Goal: Task Accomplishment & Management: Use online tool/utility

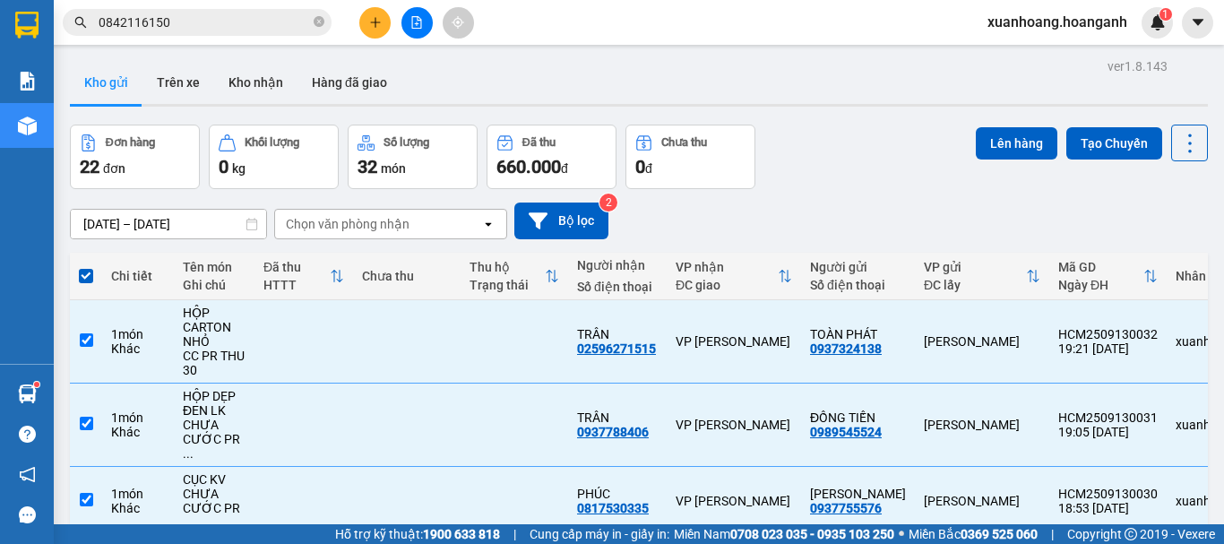
scroll to position [106, 0]
click at [1001, 140] on button "Lên hàng" at bounding box center [1016, 143] width 82 height 32
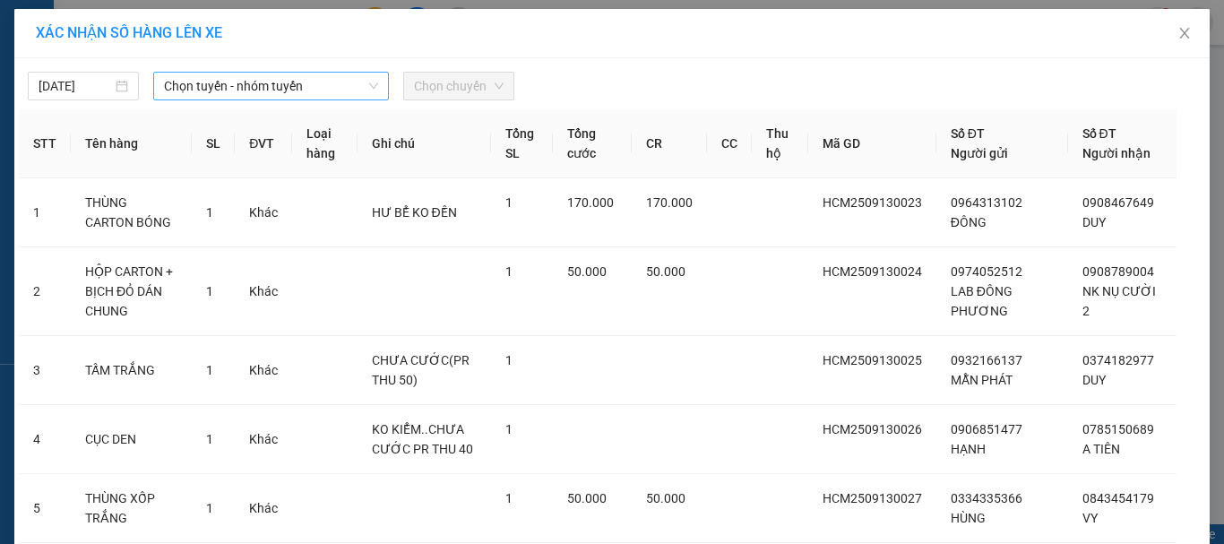
click at [236, 90] on span "Chọn tuyến - nhóm tuyến" at bounding box center [271, 86] width 214 height 27
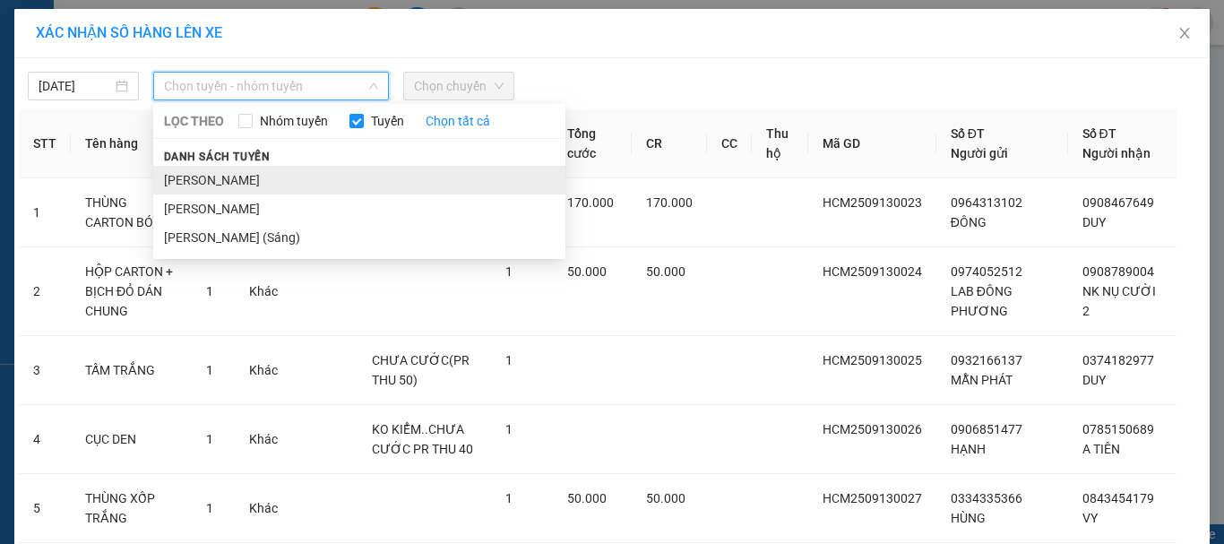
click at [225, 171] on li "[PERSON_NAME]" at bounding box center [359, 180] width 412 height 29
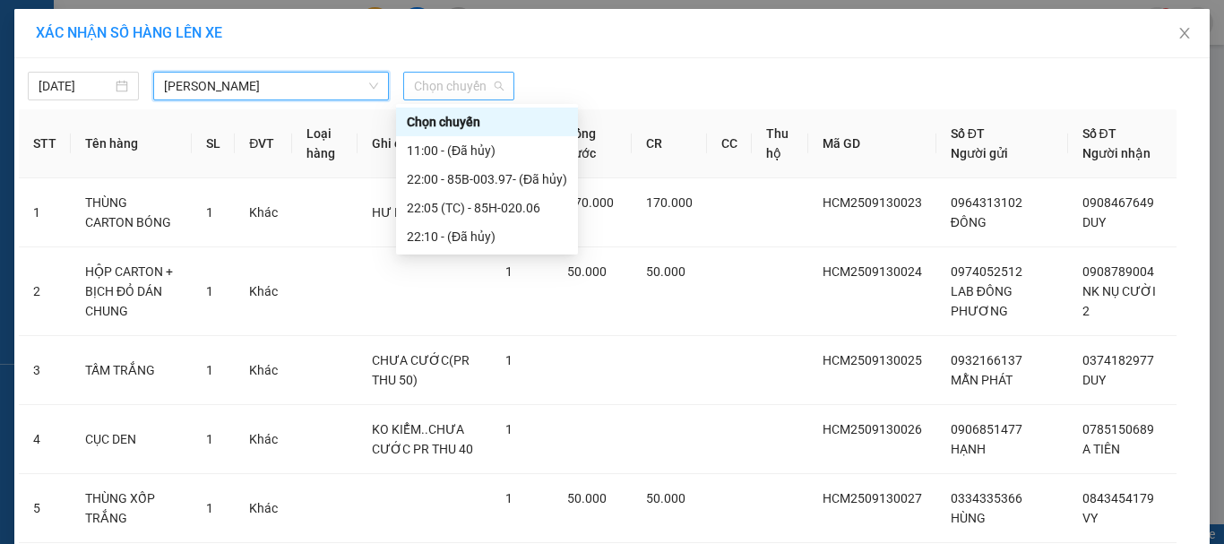
click at [454, 90] on span "Chọn chuyến" at bounding box center [459, 86] width 90 height 27
click at [472, 203] on div "22:05 (TC) - 85H-020.06" at bounding box center [487, 208] width 160 height 20
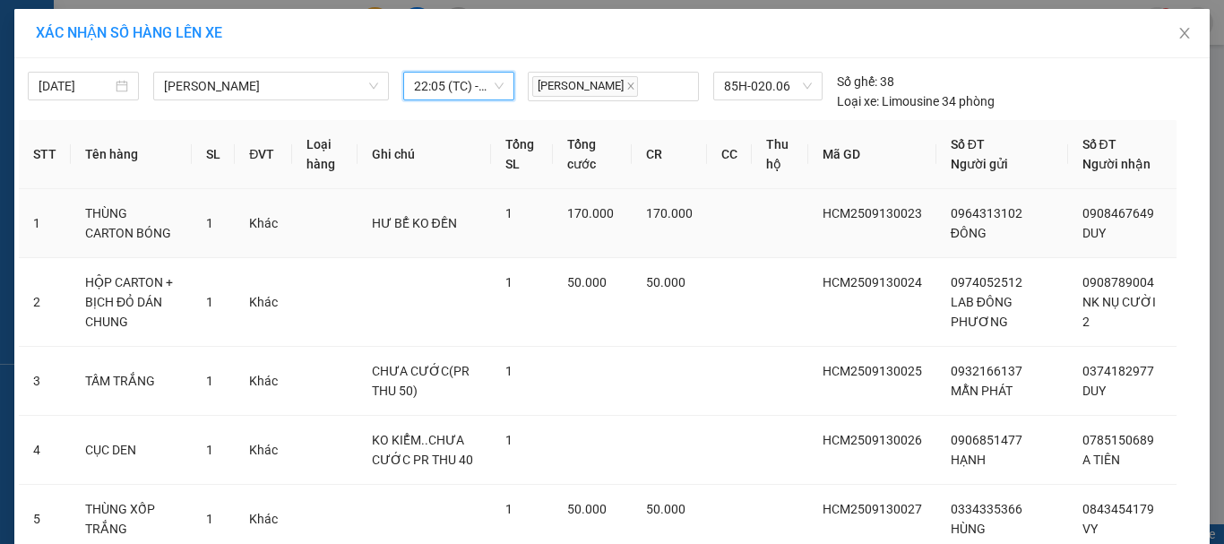
scroll to position [485, 0]
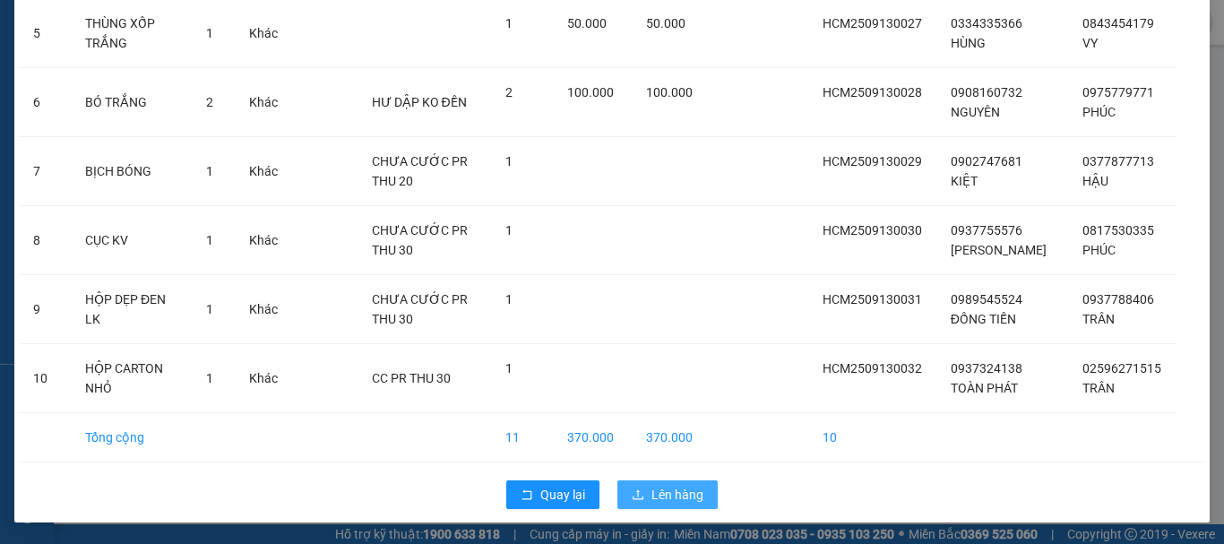
click at [638, 489] on icon "upload" at bounding box center [637, 494] width 13 height 13
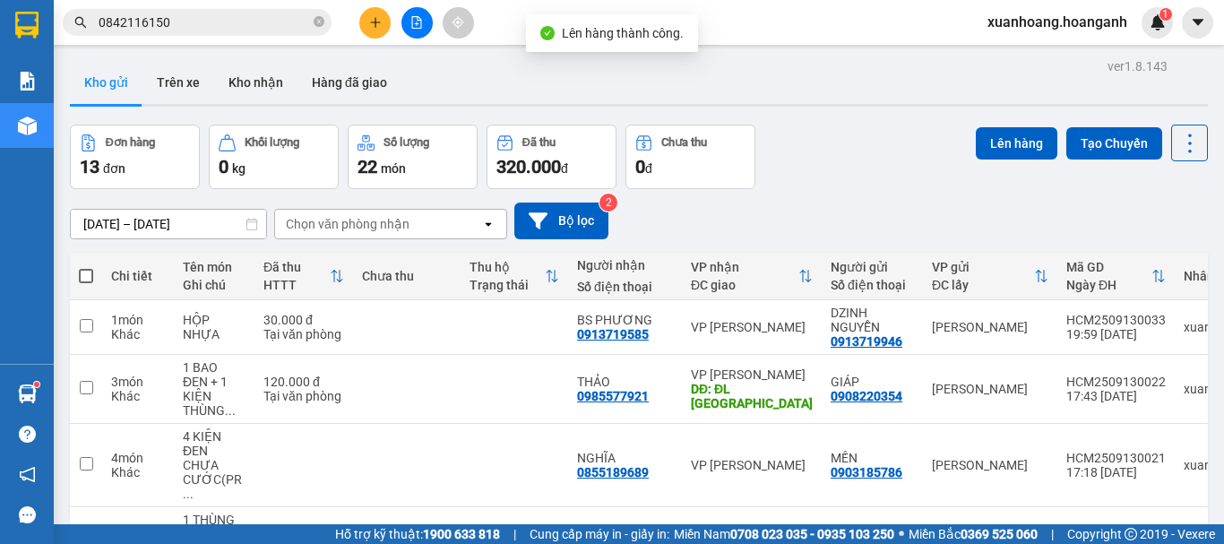
click at [83, 271] on span at bounding box center [86, 276] width 14 height 14
click at [86, 267] on input "checkbox" at bounding box center [86, 267] width 0 height 0
checkbox input "true"
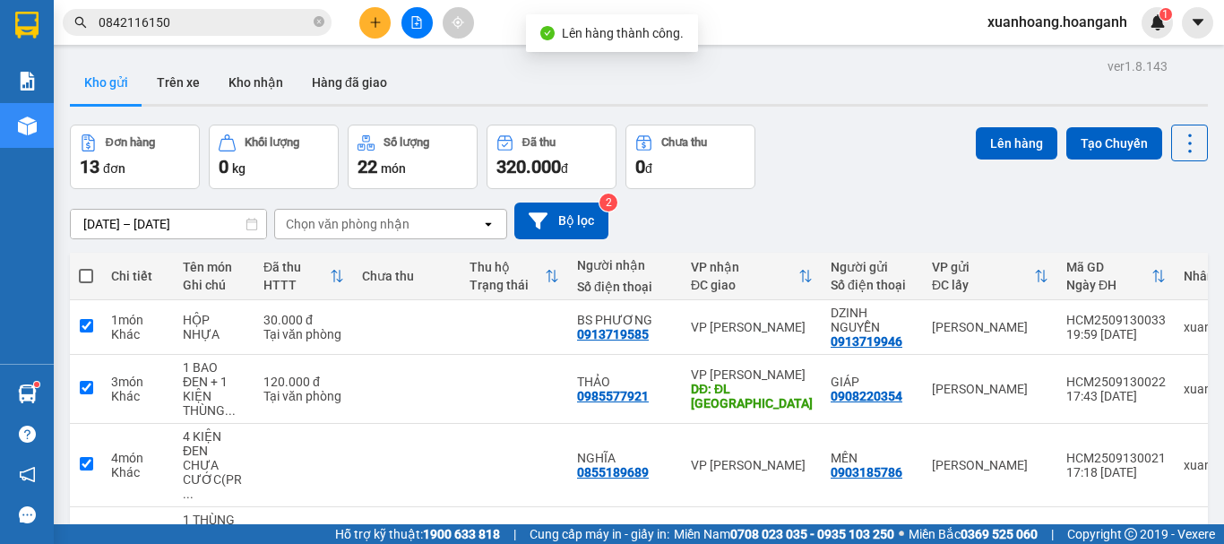
checkbox input "true"
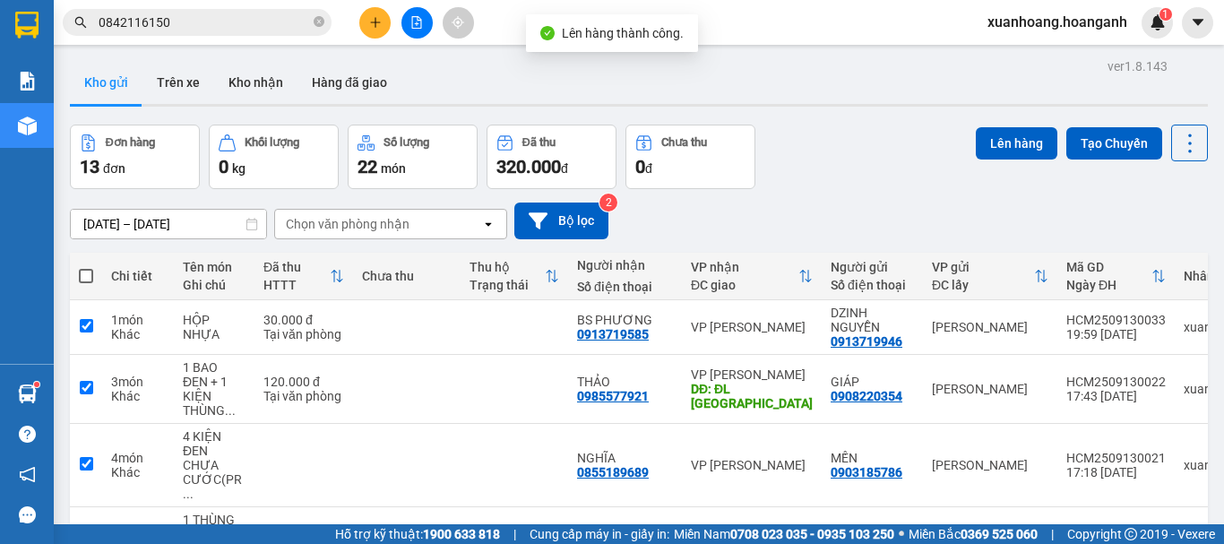
checkbox input "true"
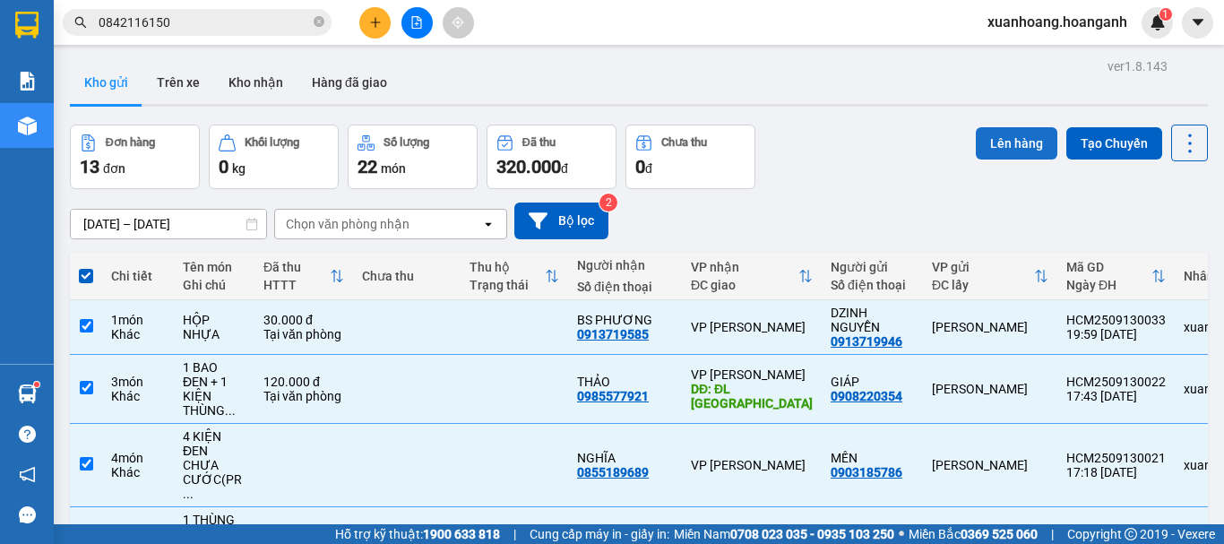
click at [992, 135] on button "Lên hàng" at bounding box center [1016, 143] width 82 height 32
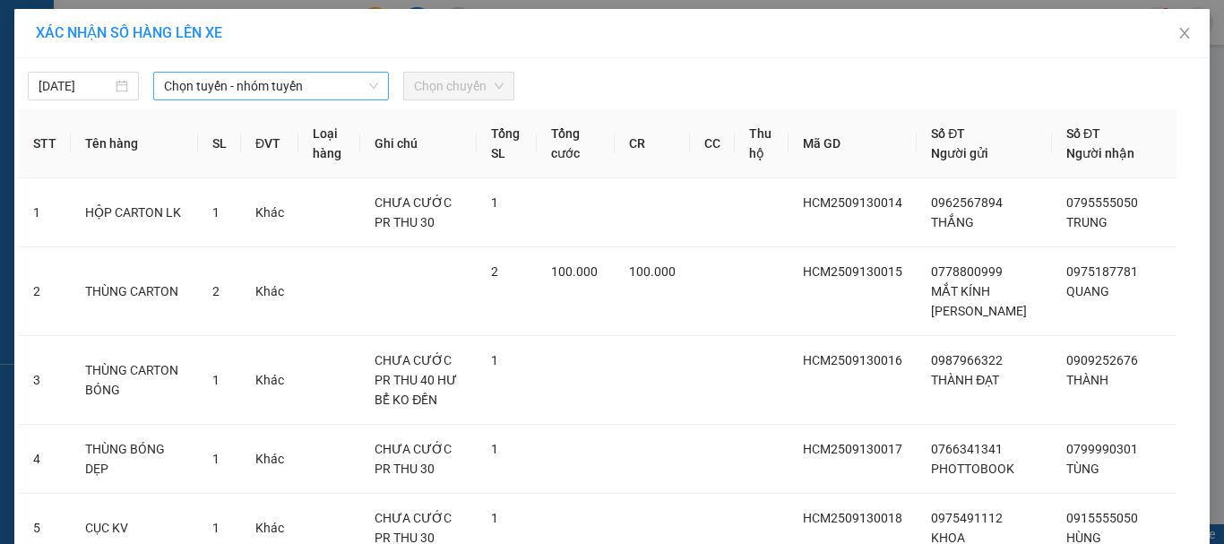
click at [224, 91] on span "Chọn tuyến - nhóm tuyến" at bounding box center [271, 86] width 214 height 27
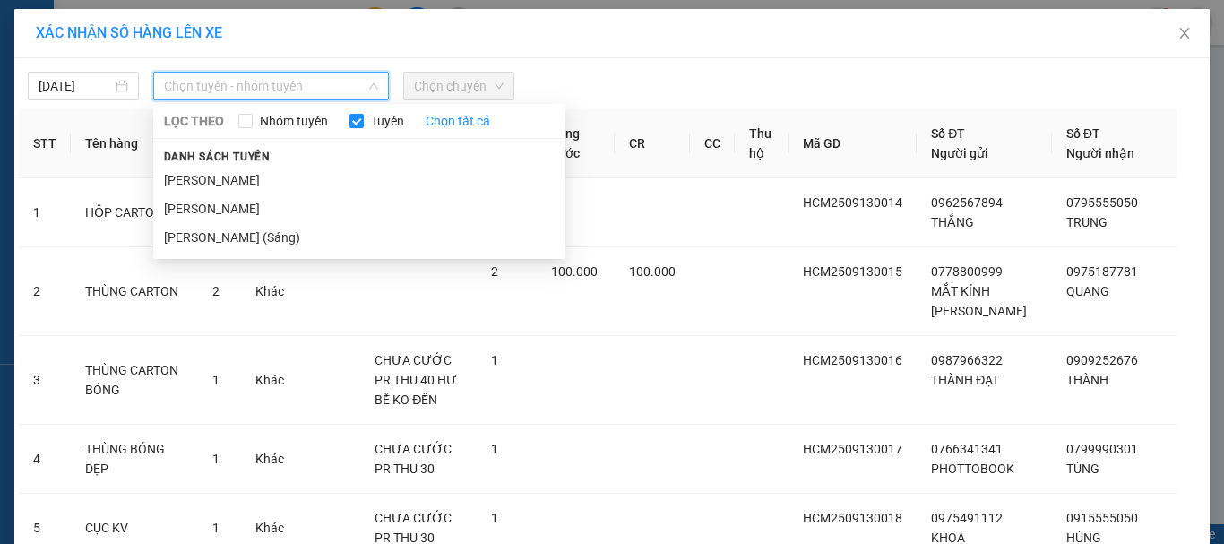
click at [236, 177] on li "[PERSON_NAME]" at bounding box center [359, 180] width 412 height 29
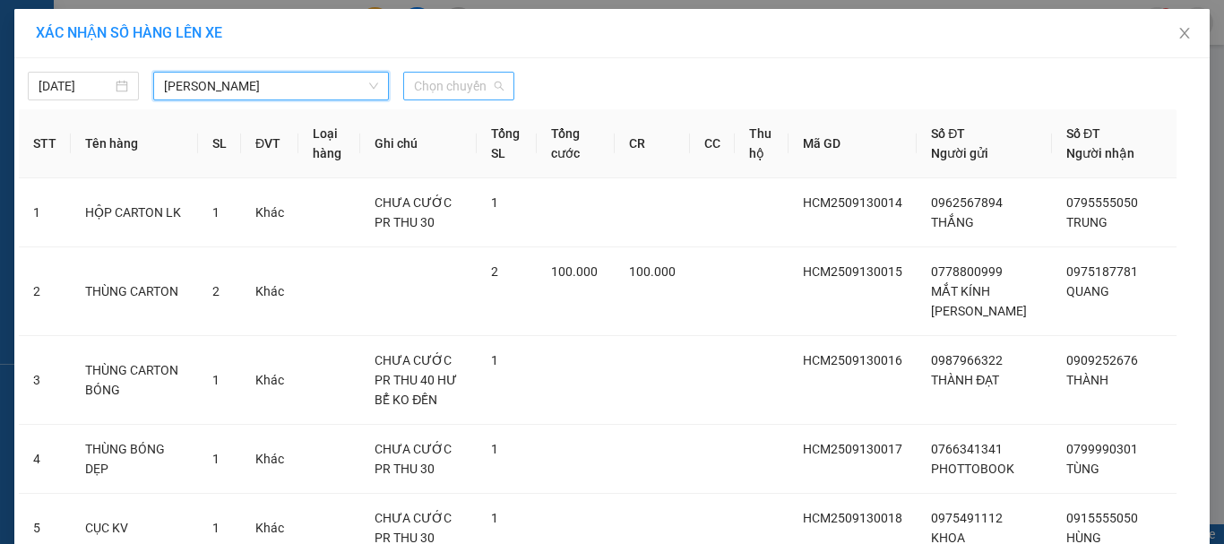
click at [467, 82] on span "Chọn chuyến" at bounding box center [459, 86] width 90 height 27
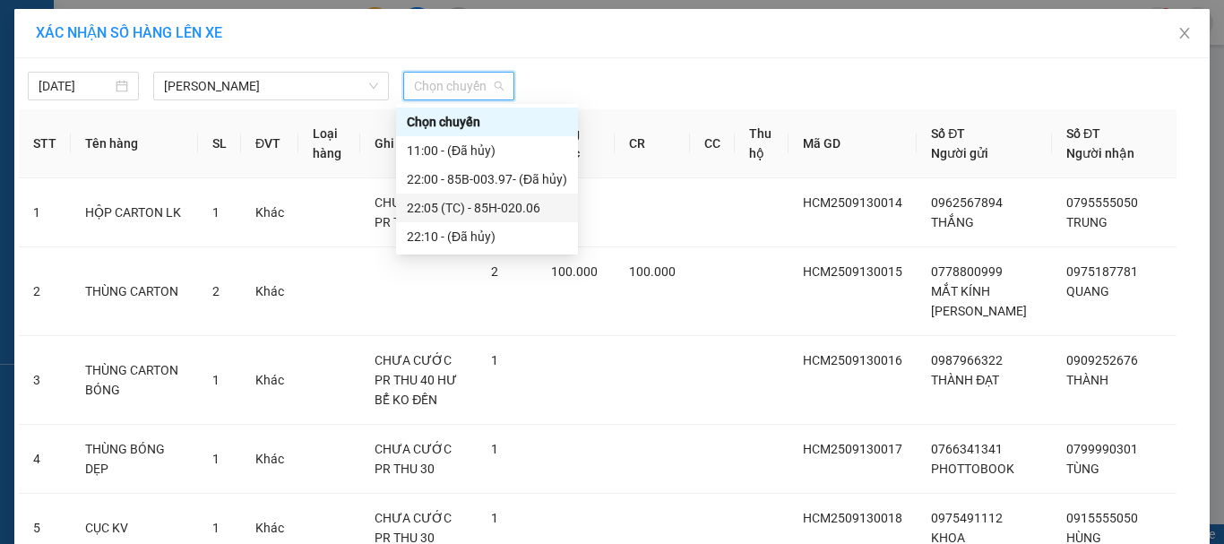
click at [478, 204] on div "22:05 (TC) - 85H-020.06" at bounding box center [487, 208] width 160 height 20
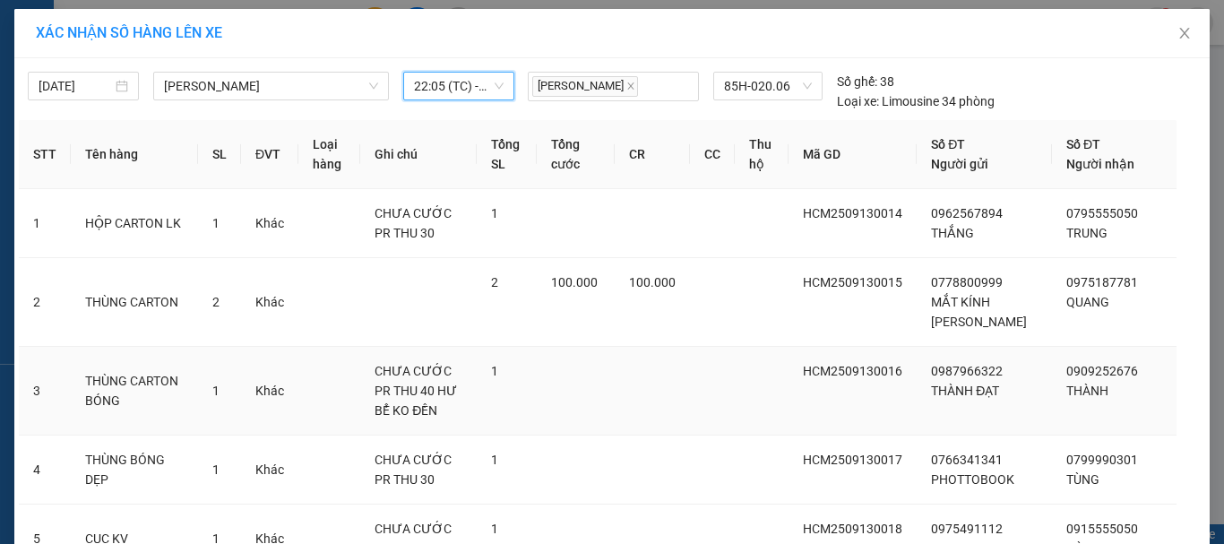
scroll to position [564, 0]
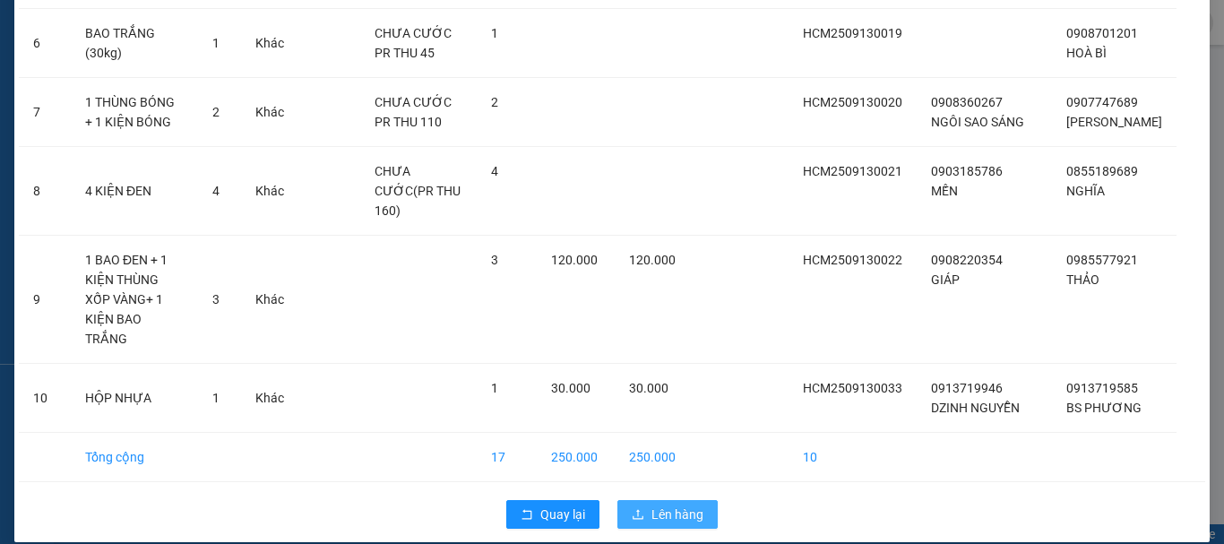
click at [632, 508] on icon "upload" at bounding box center [637, 514] width 13 height 13
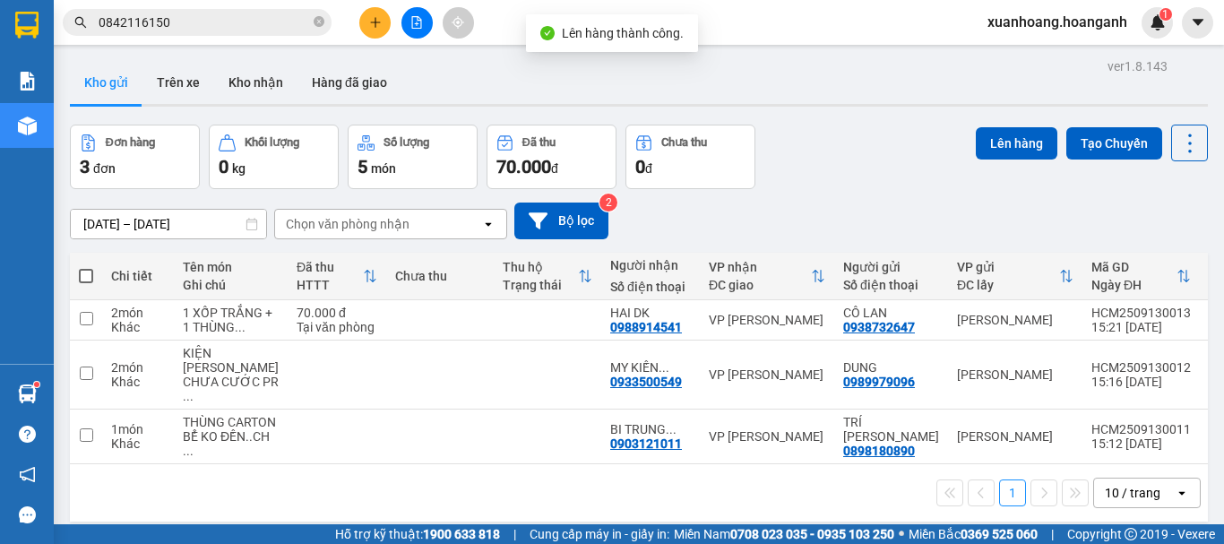
click at [87, 274] on span at bounding box center [86, 276] width 14 height 14
click at [86, 267] on input "checkbox" at bounding box center [86, 267] width 0 height 0
checkbox input "true"
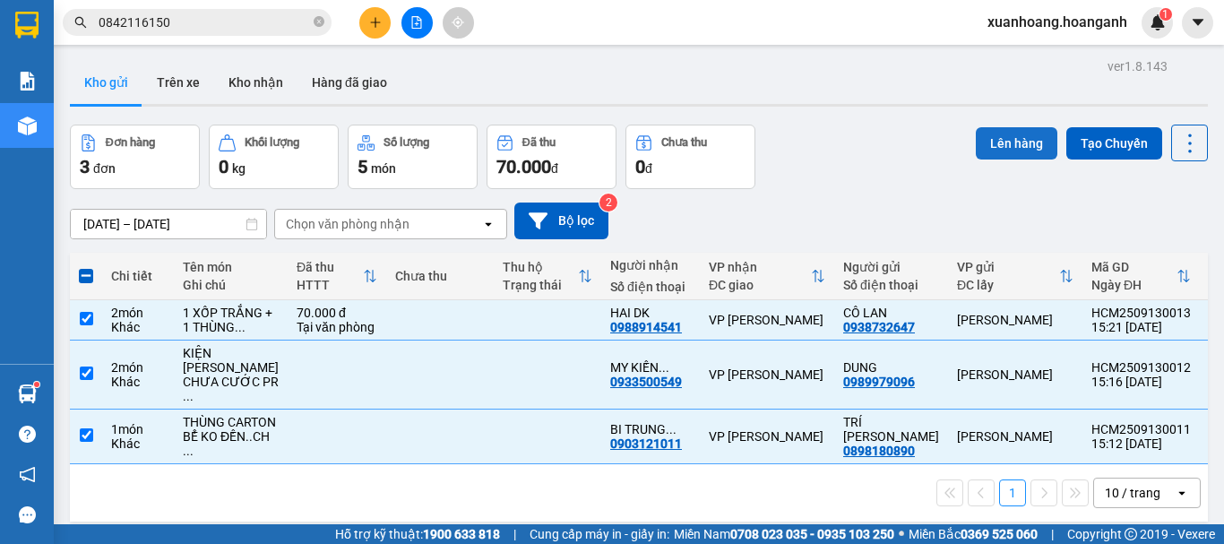
click at [981, 150] on button "Lên hàng" at bounding box center [1016, 143] width 82 height 32
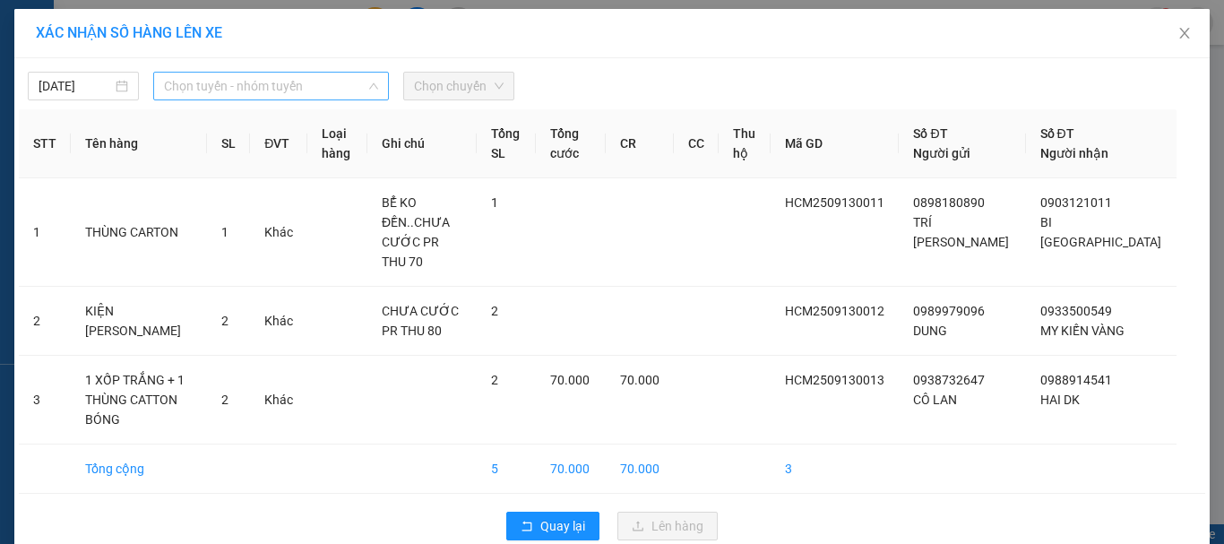
click at [237, 76] on span "Chọn tuyến - nhóm tuyến" at bounding box center [271, 86] width 214 height 27
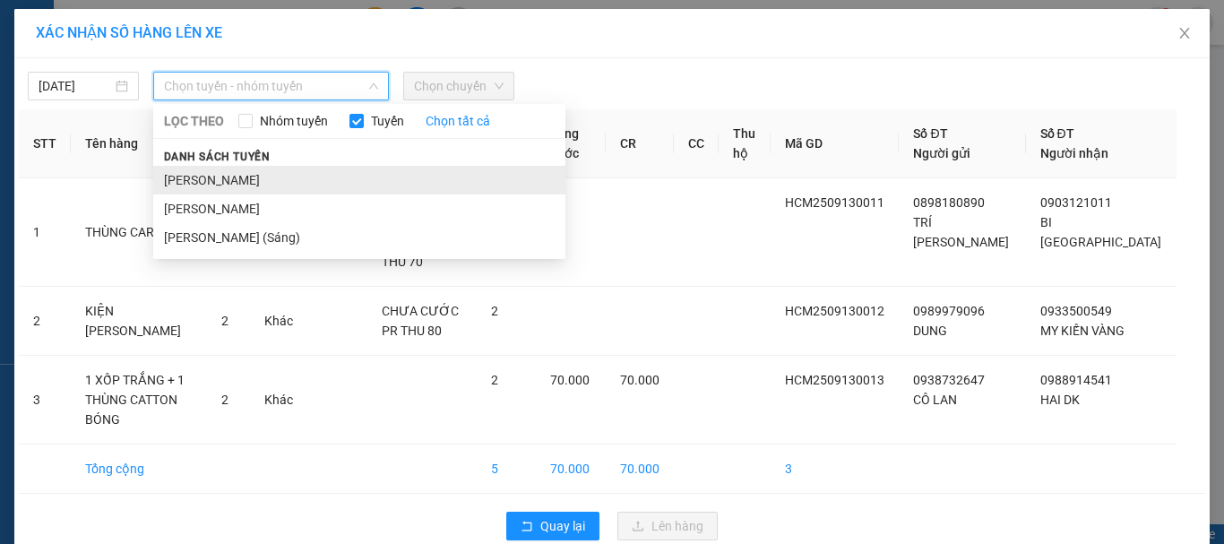
click at [268, 178] on li "[PERSON_NAME]" at bounding box center [359, 180] width 412 height 29
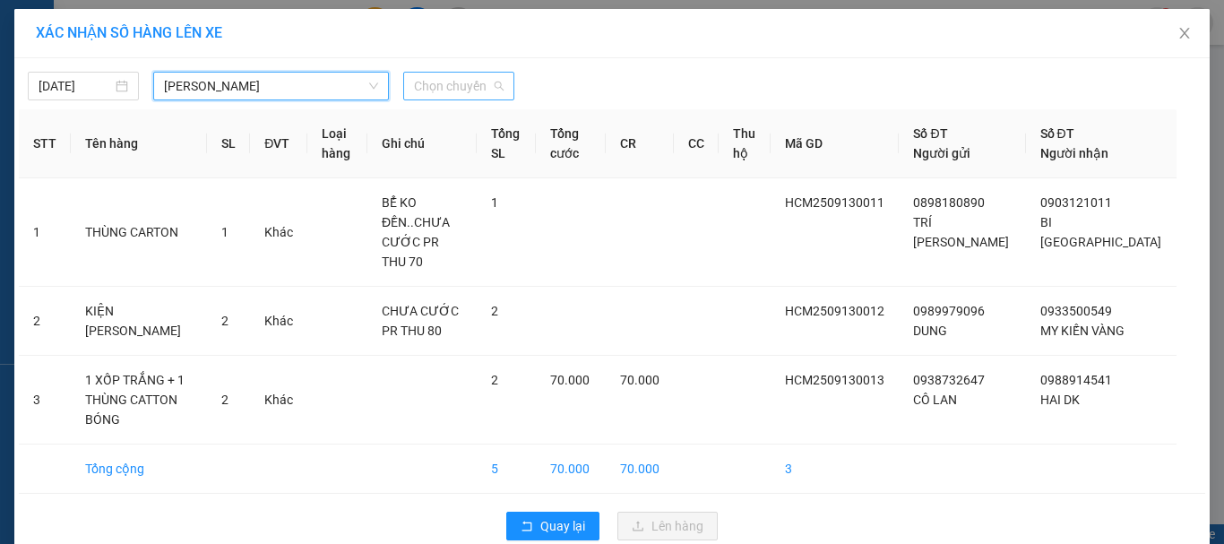
click at [462, 87] on span "Chọn chuyến" at bounding box center [459, 86] width 90 height 27
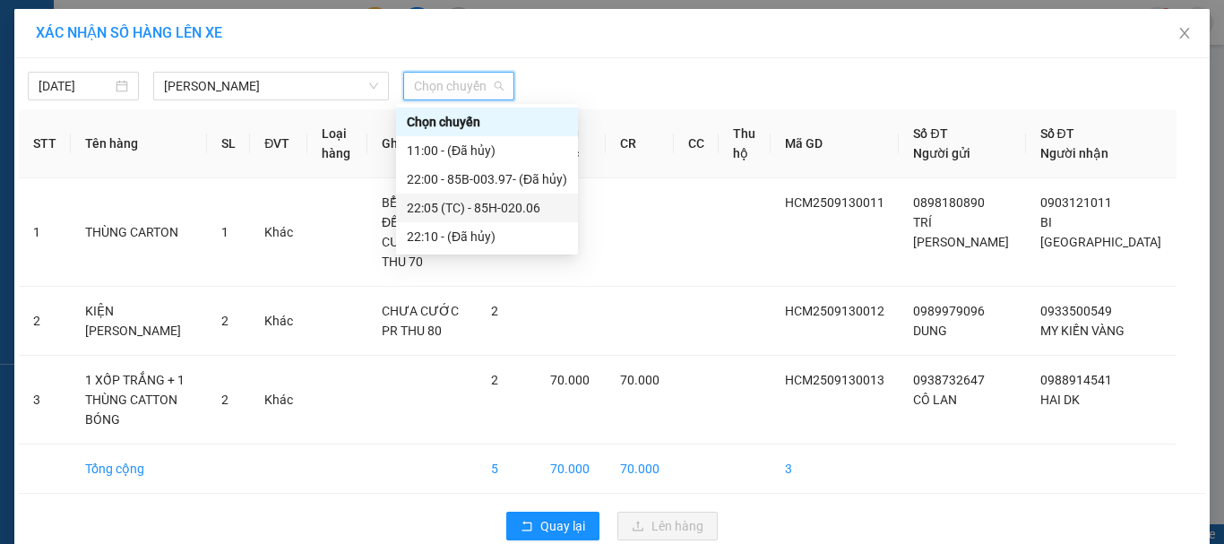
click at [477, 202] on div "22:05 (TC) - 85H-020.06" at bounding box center [487, 208] width 160 height 20
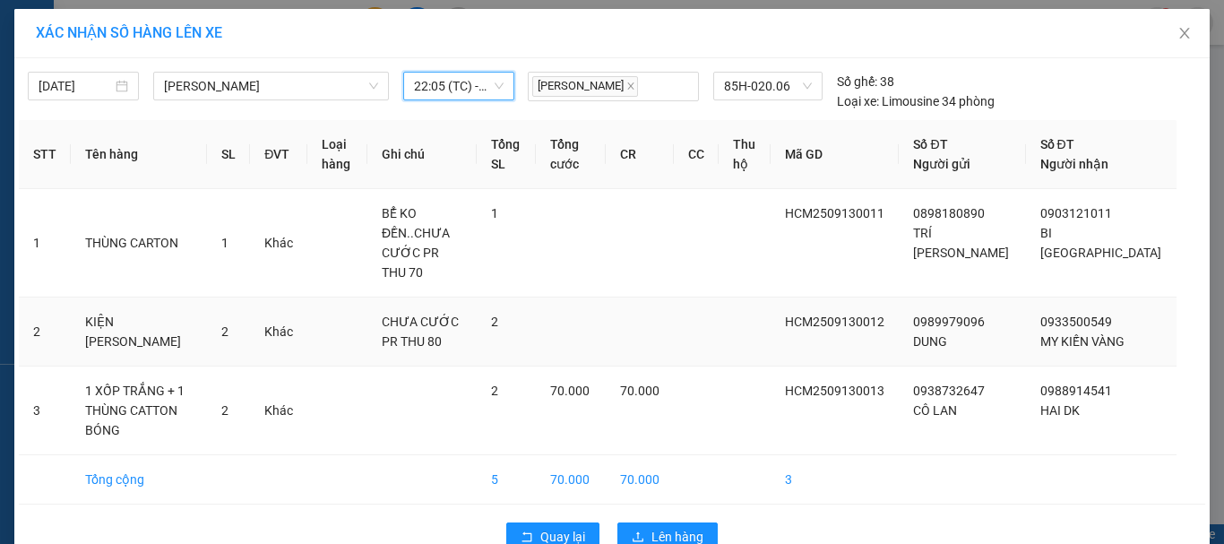
scroll to position [42, 0]
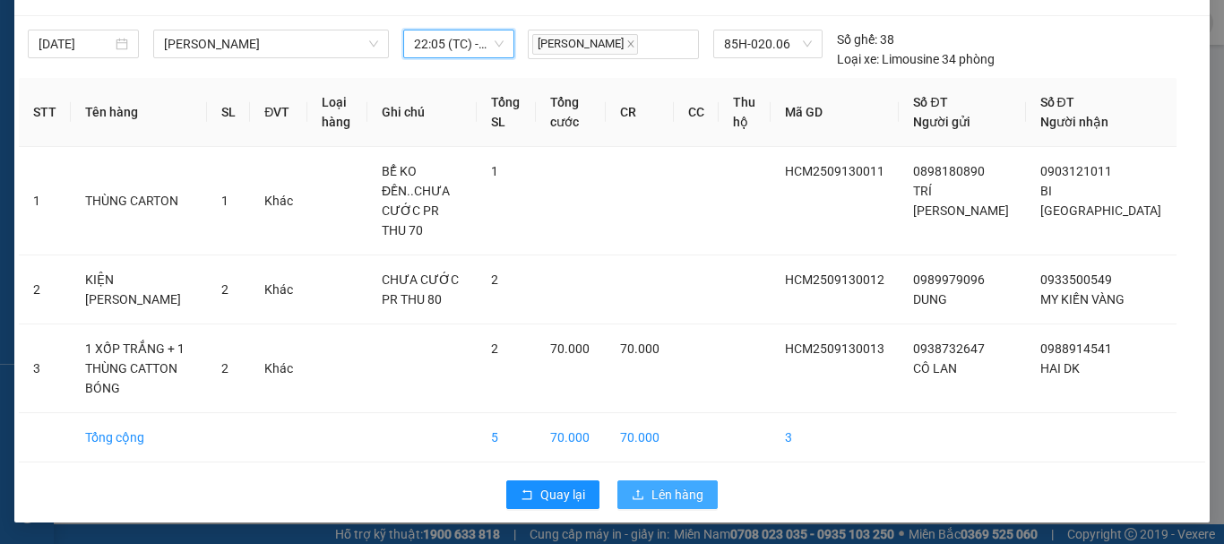
click at [674, 499] on span "Lên hàng" at bounding box center [677, 495] width 52 height 20
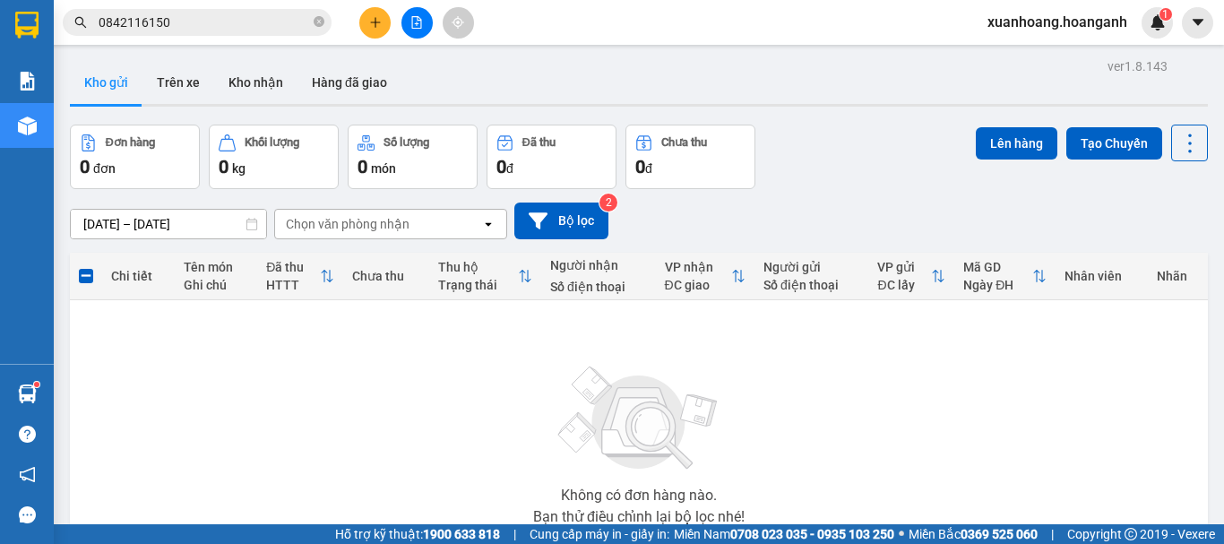
click at [419, 22] on icon "file-add" at bounding box center [416, 22] width 13 height 13
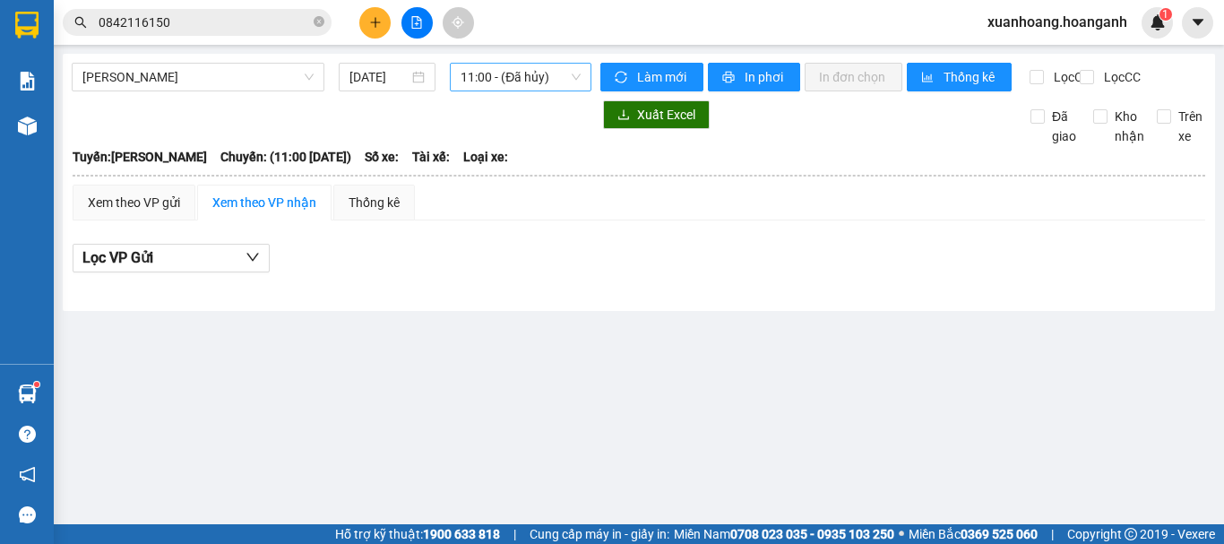
click at [490, 90] on div "11:00 - (Đã hủy)" at bounding box center [521, 77] width 142 height 29
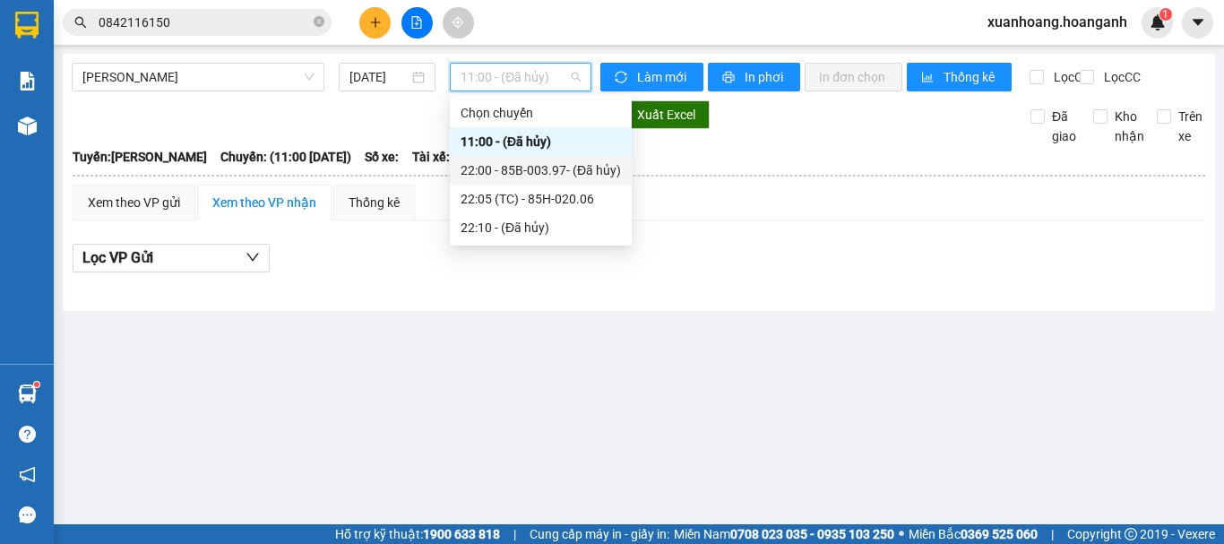
click at [505, 171] on div "22:00 - 85B-003.97 - (Đã hủy)" at bounding box center [540, 170] width 160 height 20
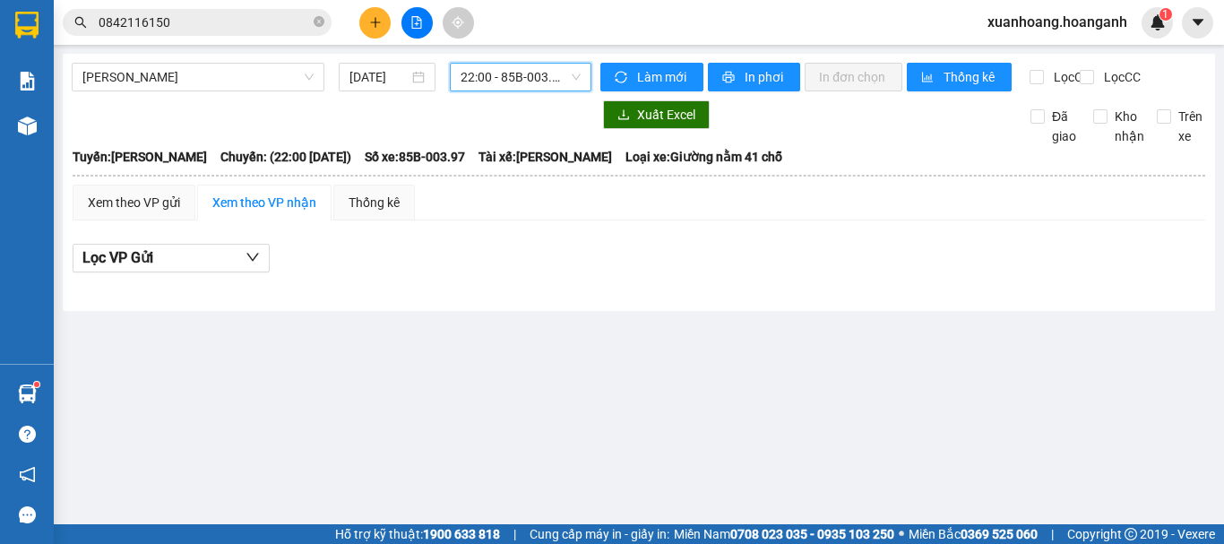
click at [516, 84] on span "22:00 - 85B-003.97 - (Đã hủy)" at bounding box center [520, 77] width 120 height 27
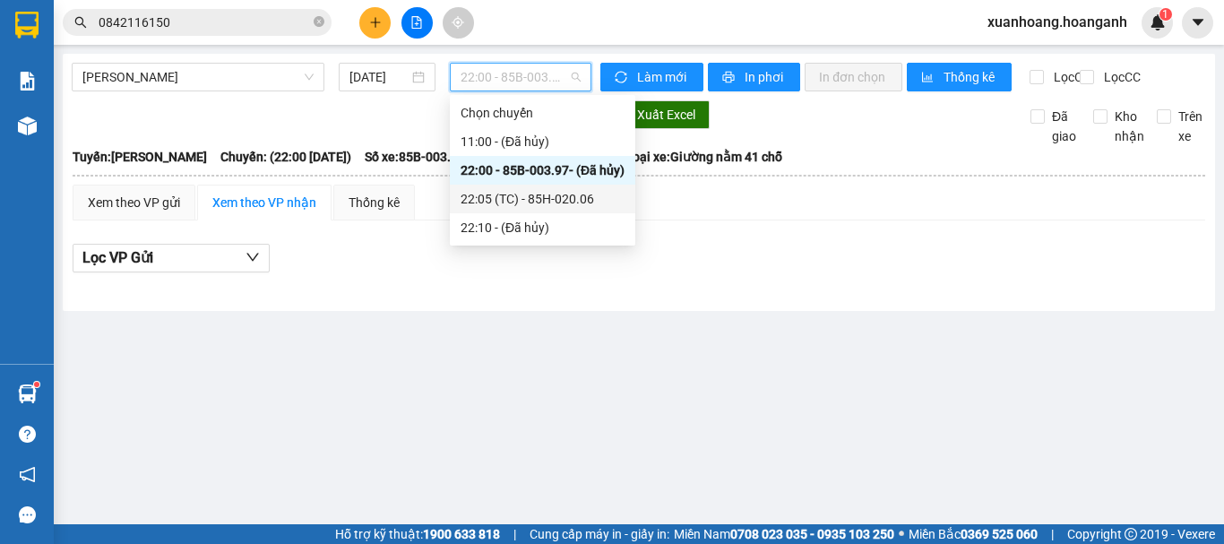
click at [530, 202] on div "22:05 (TC) - 85H-020.06" at bounding box center [542, 199] width 164 height 20
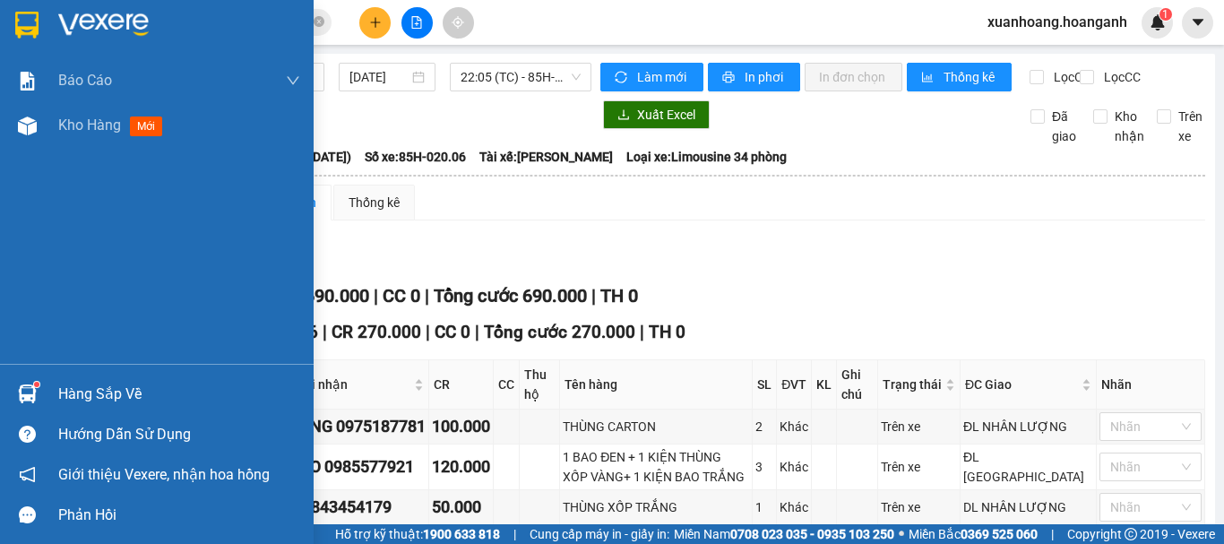
click at [34, 18] on img at bounding box center [26, 25] width 23 height 27
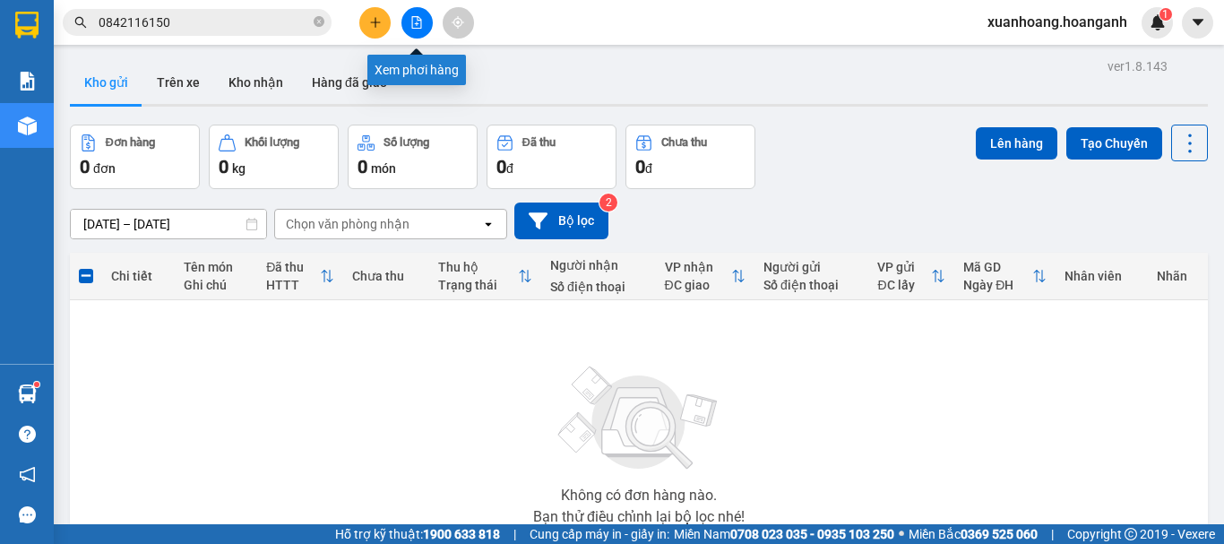
click at [419, 25] on icon "file-add" at bounding box center [416, 22] width 13 height 13
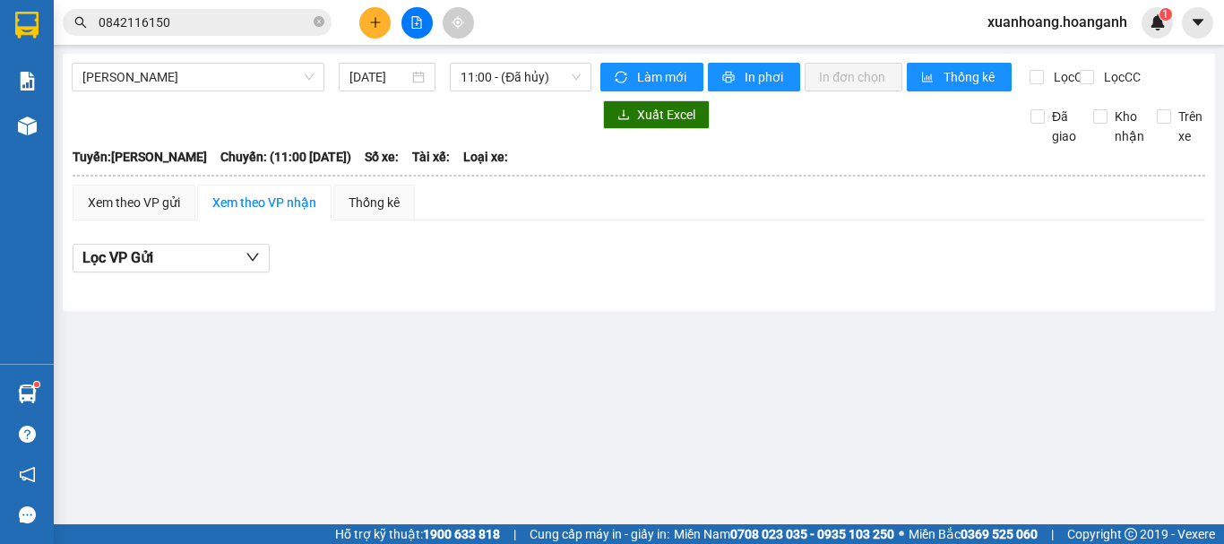
click at [484, 91] on div "[PERSON_NAME] Rang [DATE] 11:00 - (Đã hủy)" at bounding box center [332, 77] width 520 height 29
click at [489, 85] on span "11:00 - (Đã hủy)" at bounding box center [520, 77] width 120 height 27
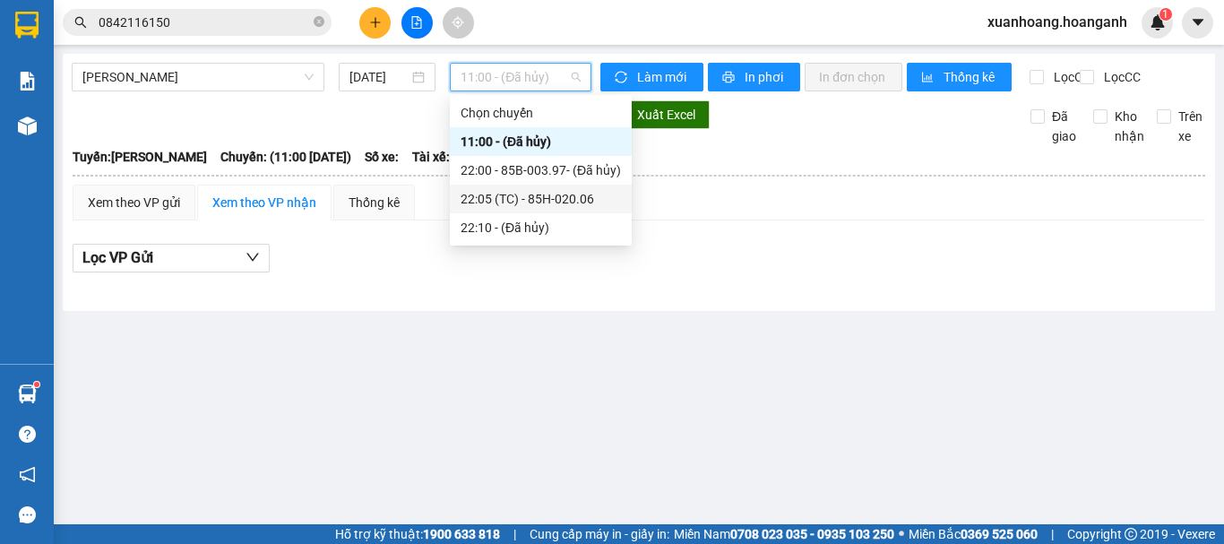
click at [492, 200] on div "22:05 (TC) - 85H-020.06" at bounding box center [540, 199] width 160 height 20
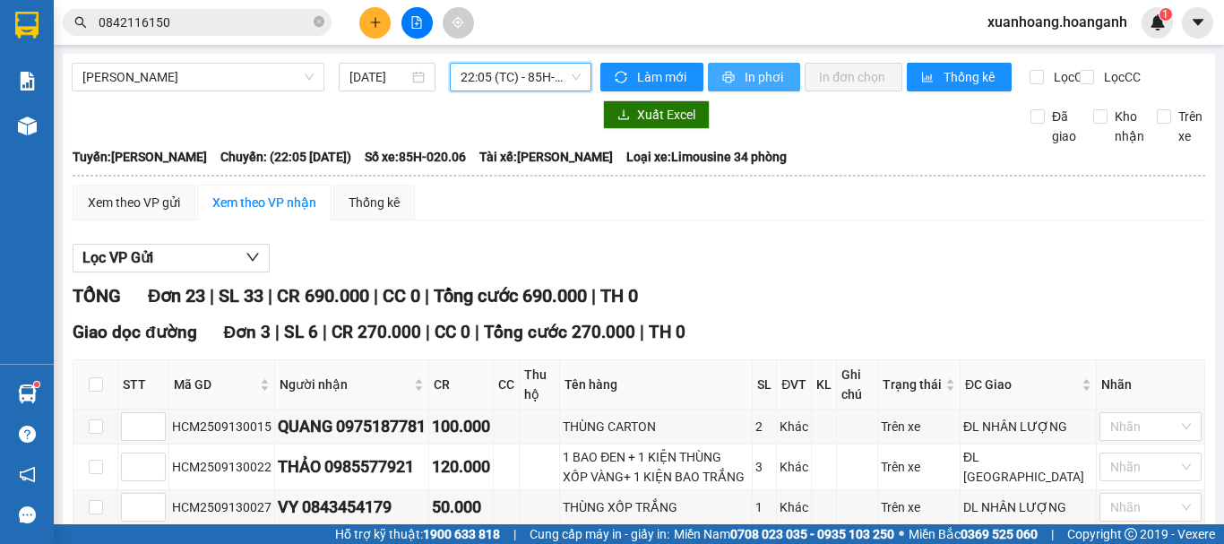
click at [726, 81] on icon "printer" at bounding box center [728, 77] width 13 height 13
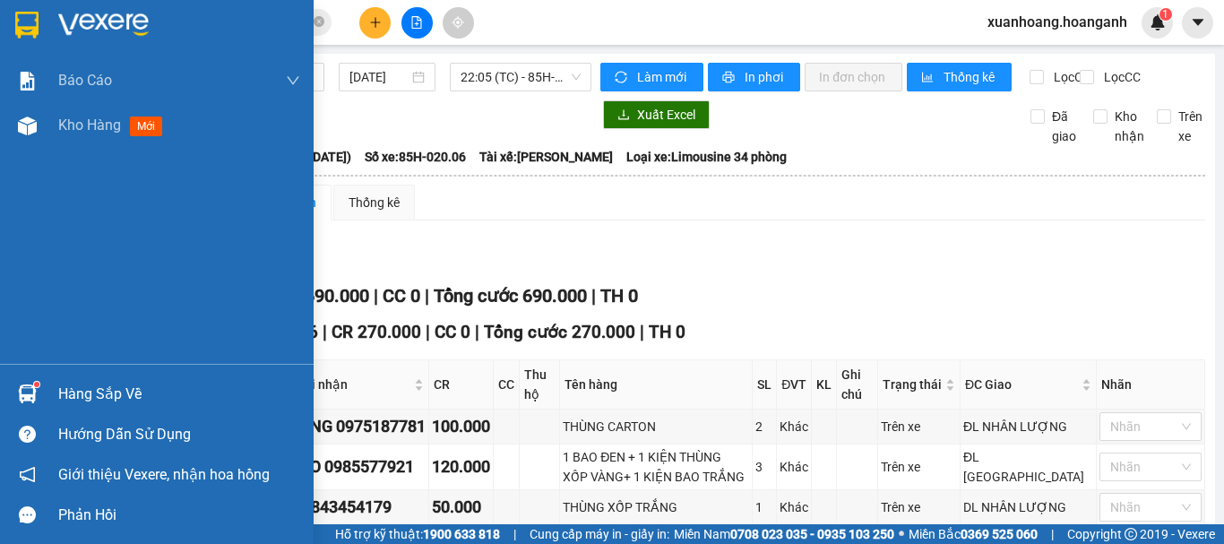
click at [22, 27] on img at bounding box center [26, 25] width 23 height 27
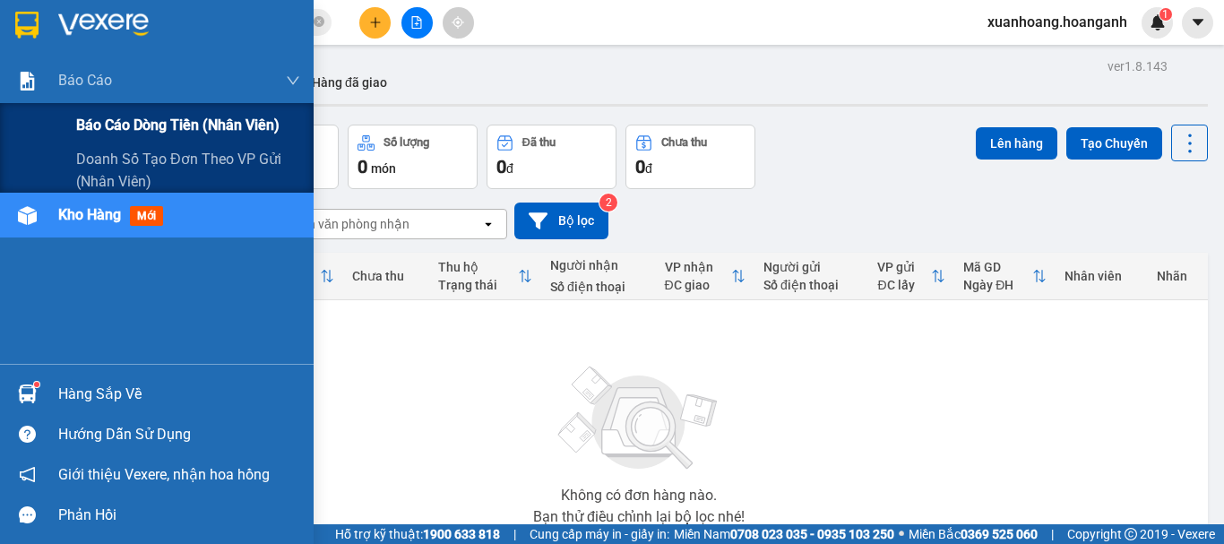
click at [95, 127] on span "Báo cáo dòng tiền (nhân viên)" at bounding box center [177, 125] width 203 height 22
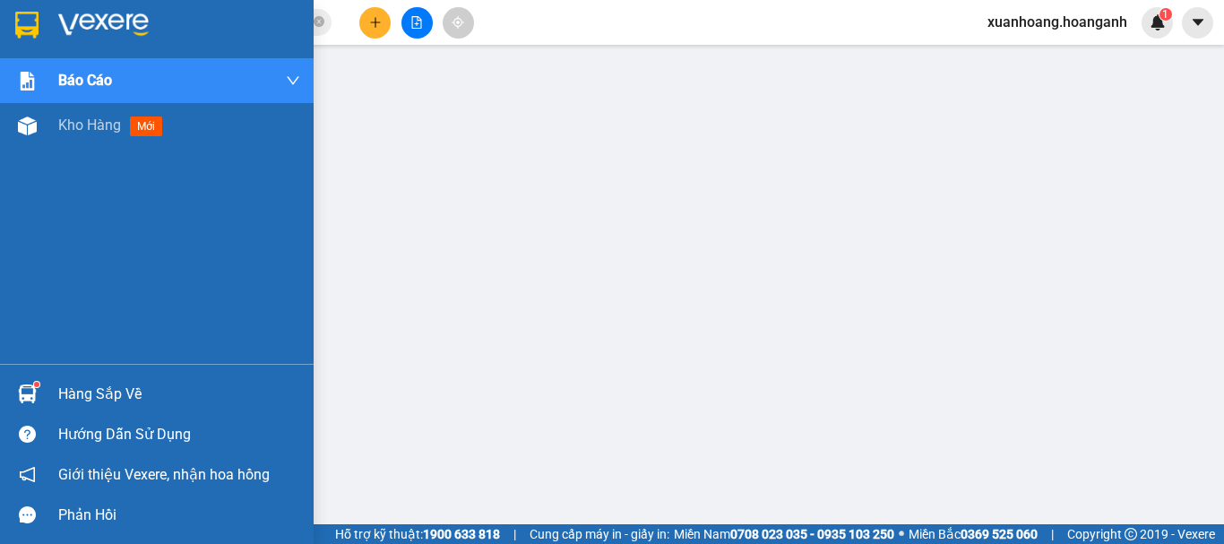
click at [38, 23] on img at bounding box center [26, 25] width 23 height 27
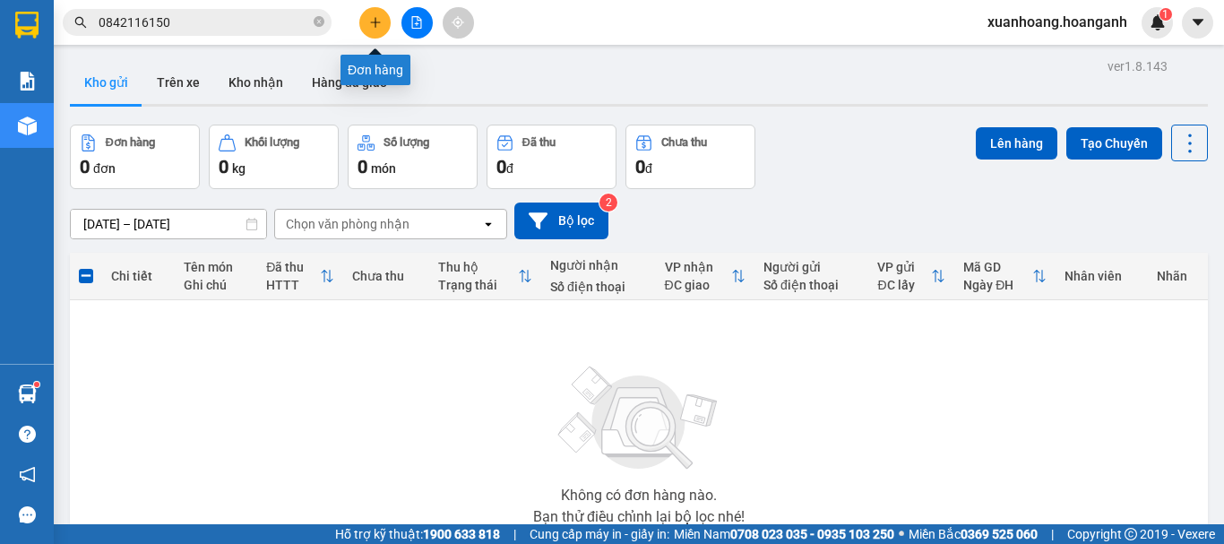
click at [380, 21] on icon "plus" at bounding box center [375, 22] width 13 height 13
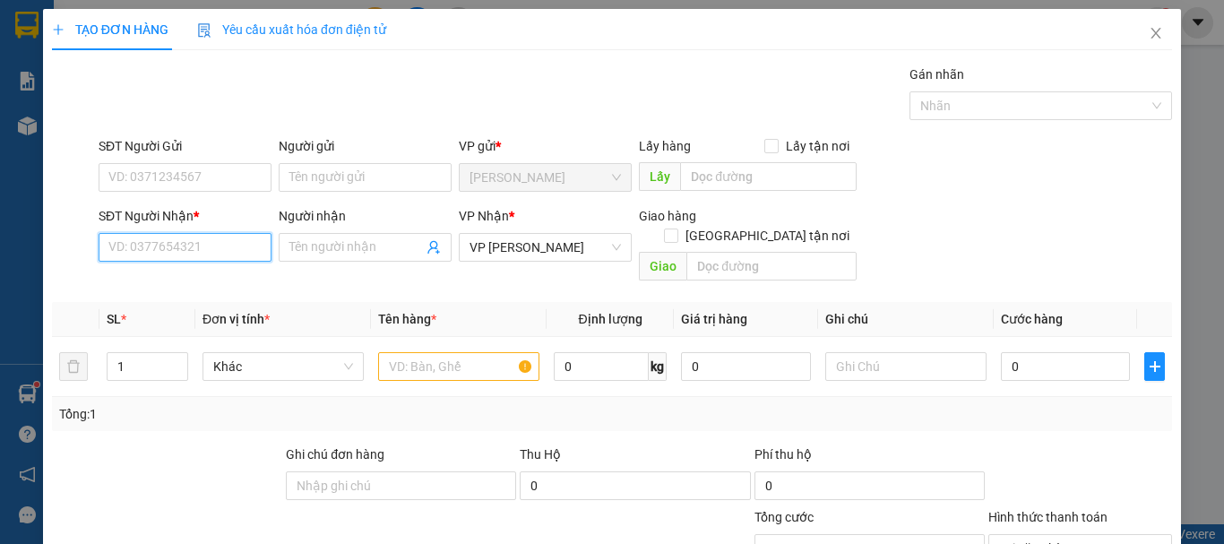
click at [202, 249] on input "SĐT Người Nhận *" at bounding box center [185, 247] width 173 height 29
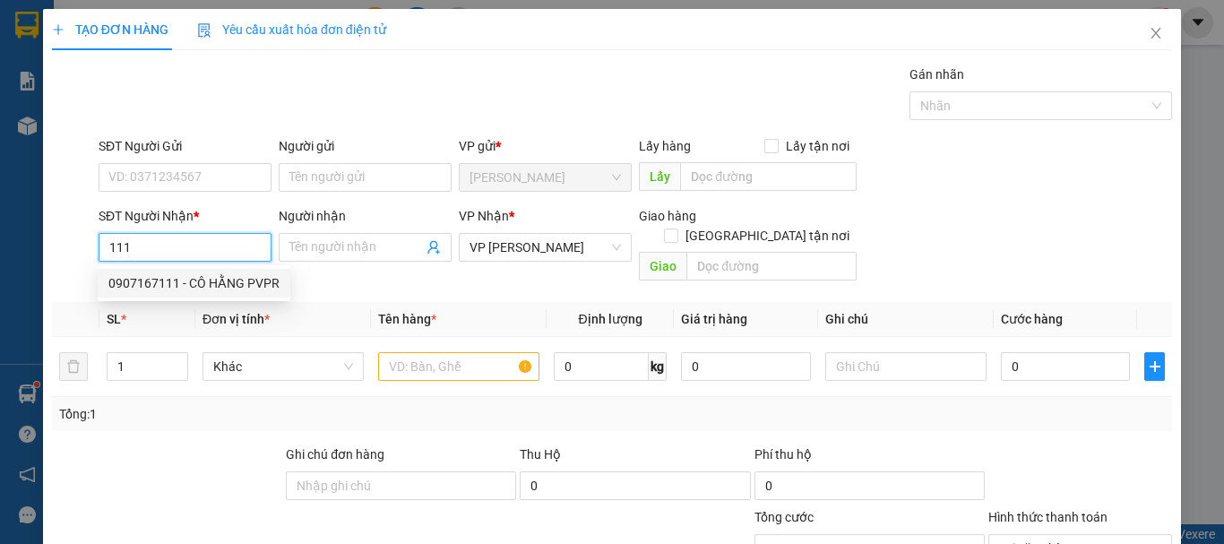
click at [210, 280] on div "0907167111 - CÔ HẰNG PVPR" at bounding box center [193, 283] width 171 height 20
type input "0907167111"
type input "CÔ HẰNG PVPR"
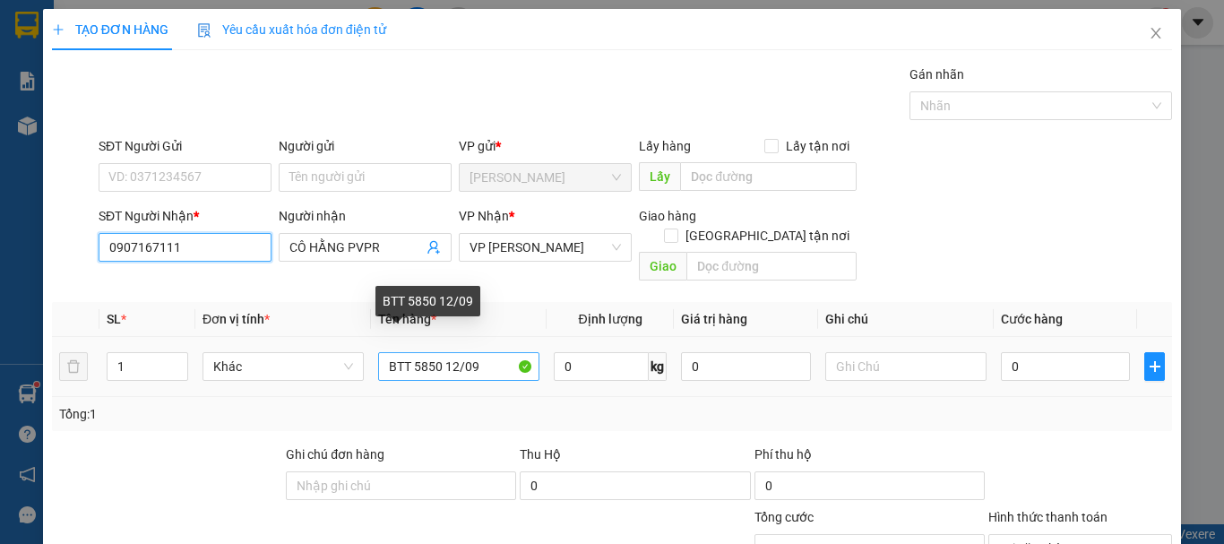
type input "0907167111"
drag, startPoint x: 434, startPoint y: 348, endPoint x: 418, endPoint y: 353, distance: 16.1
click at [418, 353] on input "BTT 5850 12/09" at bounding box center [458, 366] width 161 height 29
click at [451, 352] on input "BTT 5290 12/09" at bounding box center [458, 366] width 161 height 29
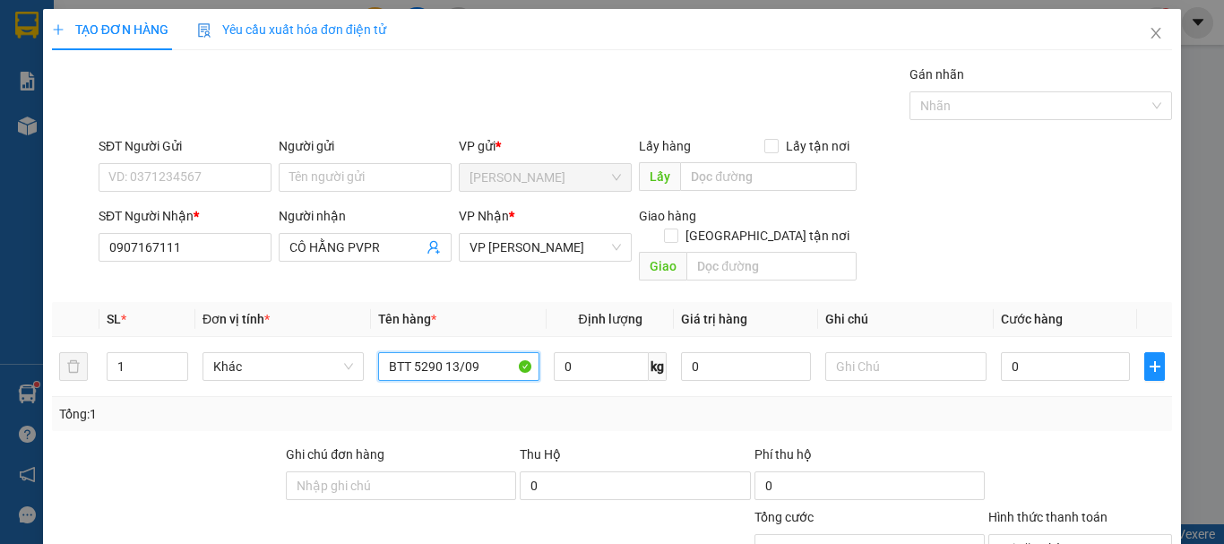
scroll to position [175, 0]
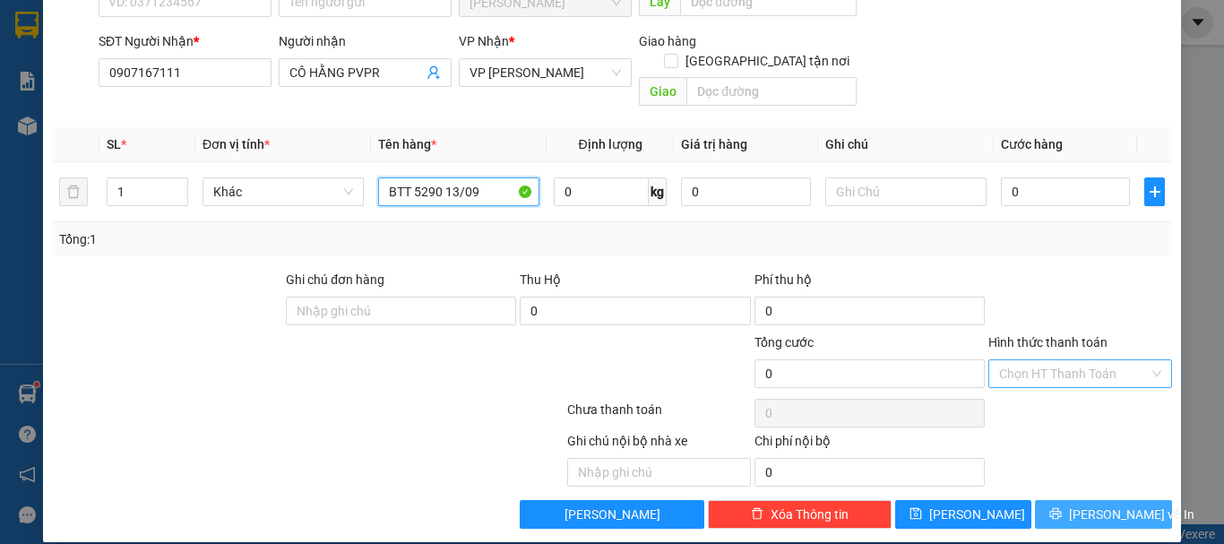
type input "BTT 5290 13/09"
click at [1110, 504] on span "[PERSON_NAME] và In" at bounding box center [1131, 514] width 125 height 20
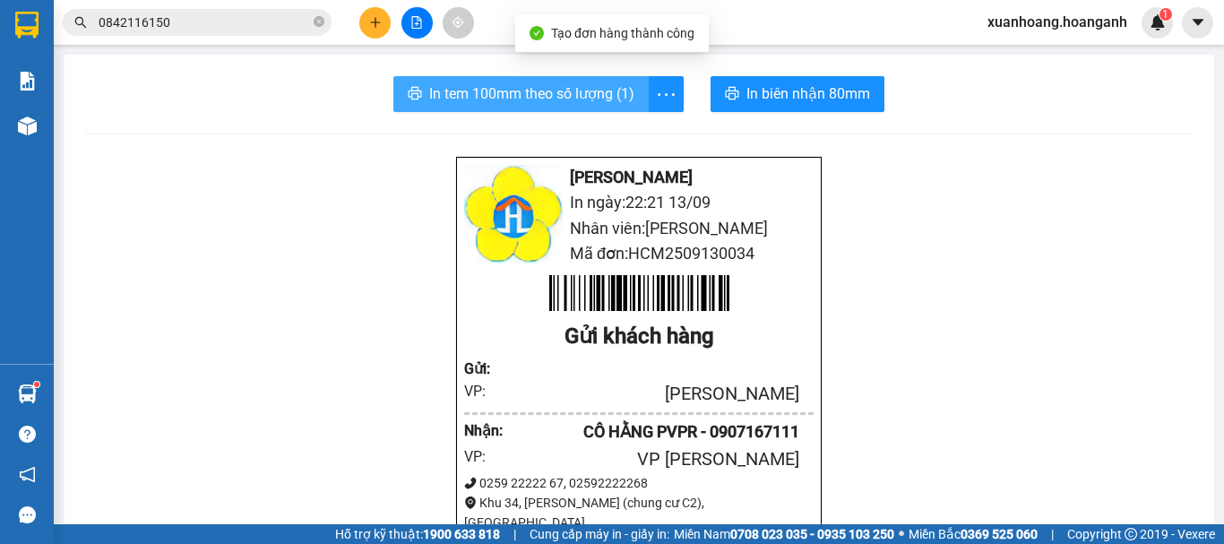
click at [588, 102] on span "In tem 100mm theo số lượng (1)" at bounding box center [531, 93] width 205 height 22
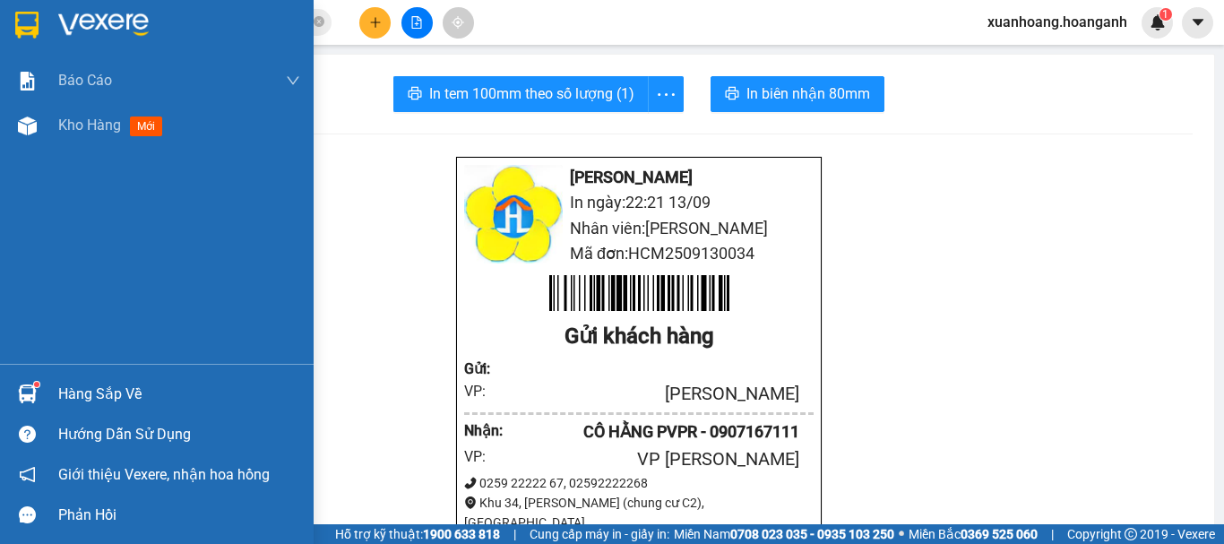
click at [34, 14] on img at bounding box center [26, 25] width 23 height 27
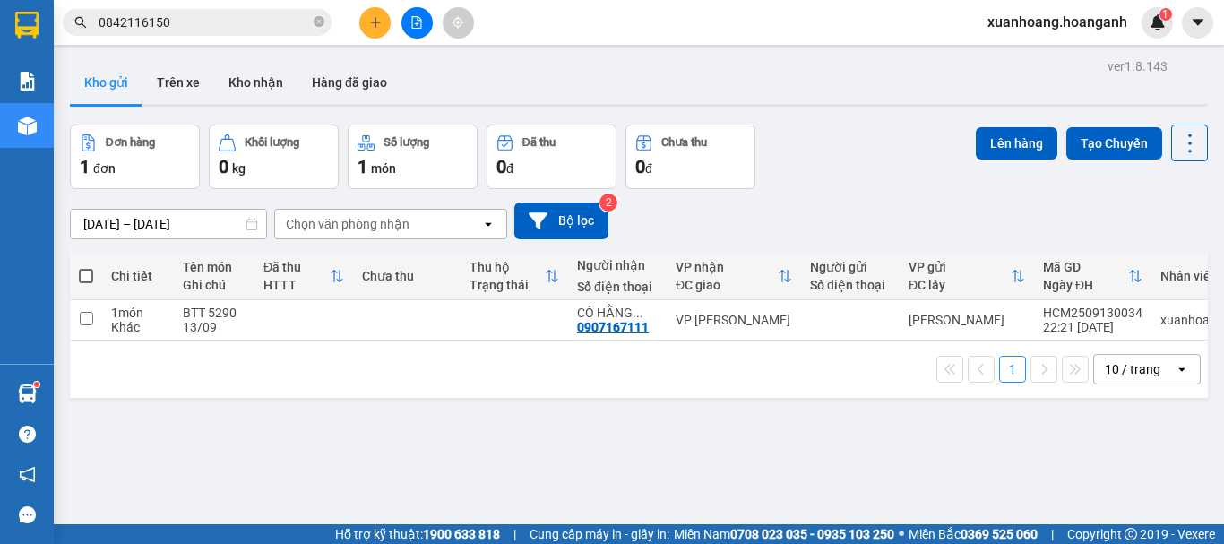
click at [85, 271] on span at bounding box center [86, 276] width 14 height 14
click at [86, 267] on input "checkbox" at bounding box center [86, 267] width 0 height 0
checkbox input "true"
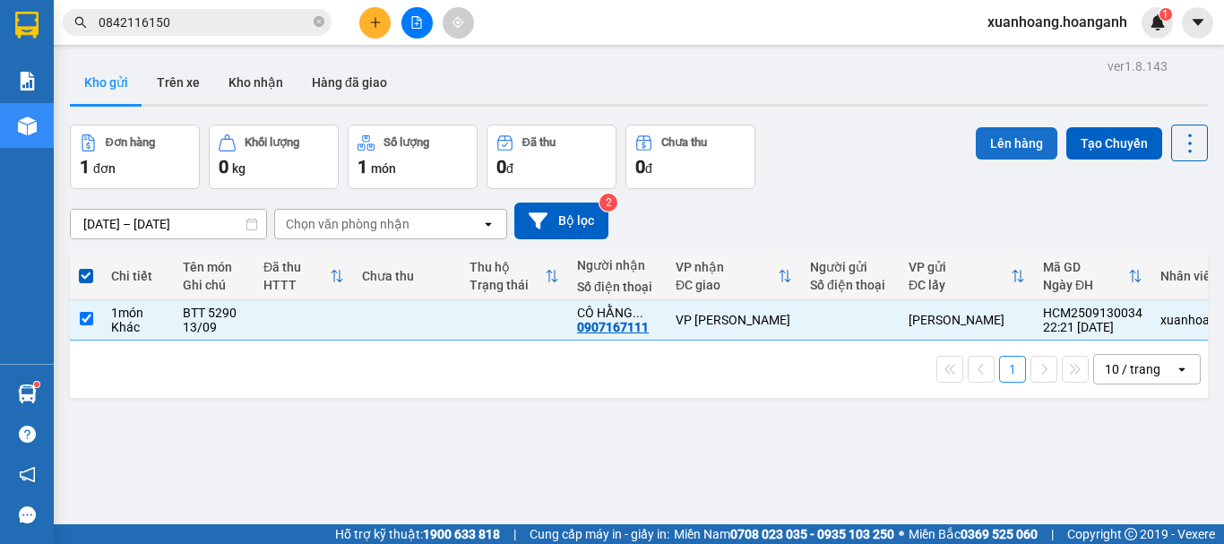
click at [996, 154] on button "Lên hàng" at bounding box center [1016, 143] width 82 height 32
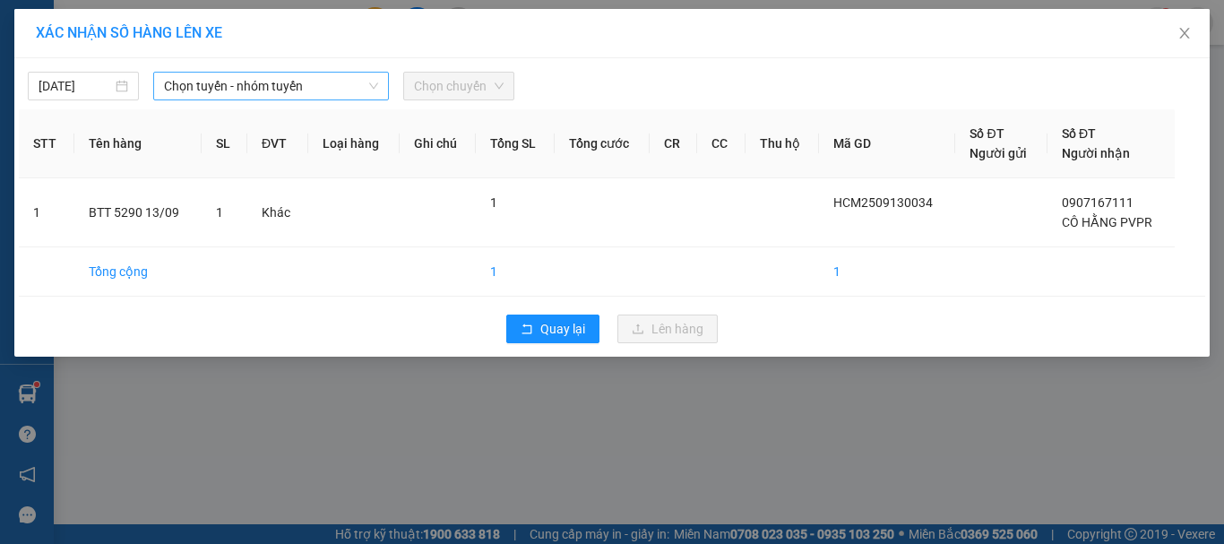
click at [211, 82] on span "Chọn tuyến - nhóm tuyến" at bounding box center [271, 86] width 214 height 27
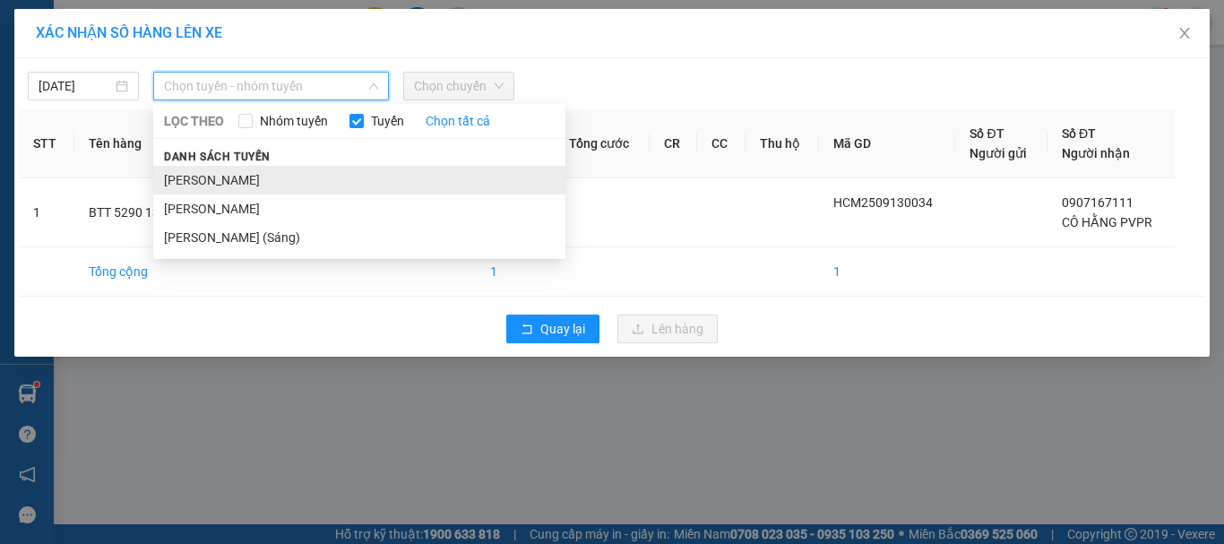
click at [217, 184] on li "[PERSON_NAME]" at bounding box center [359, 180] width 412 height 29
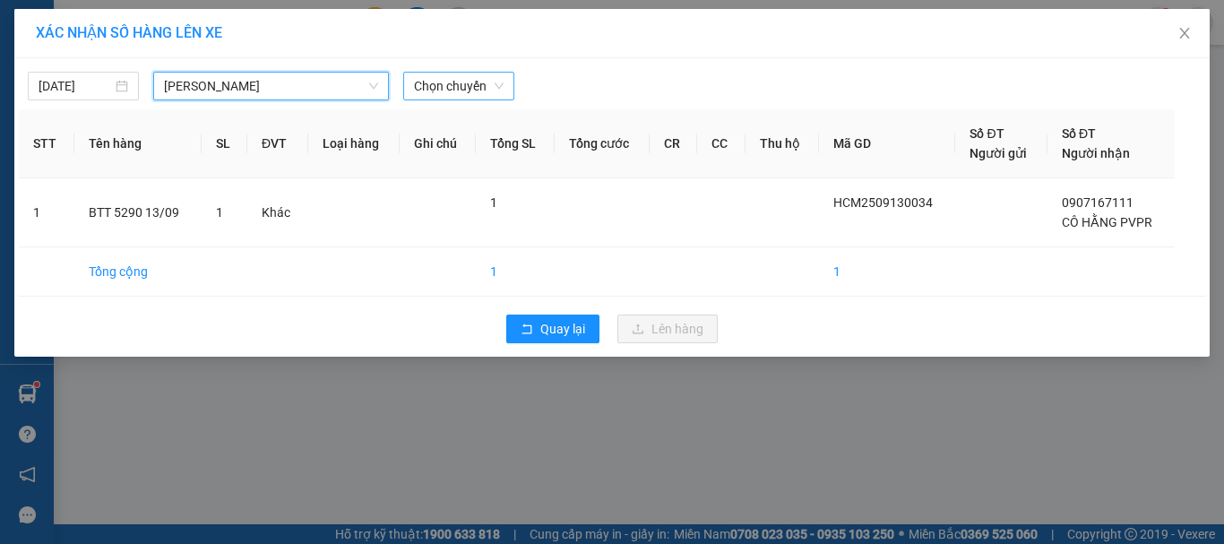
click at [441, 94] on span "Chọn chuyến" at bounding box center [459, 86] width 90 height 27
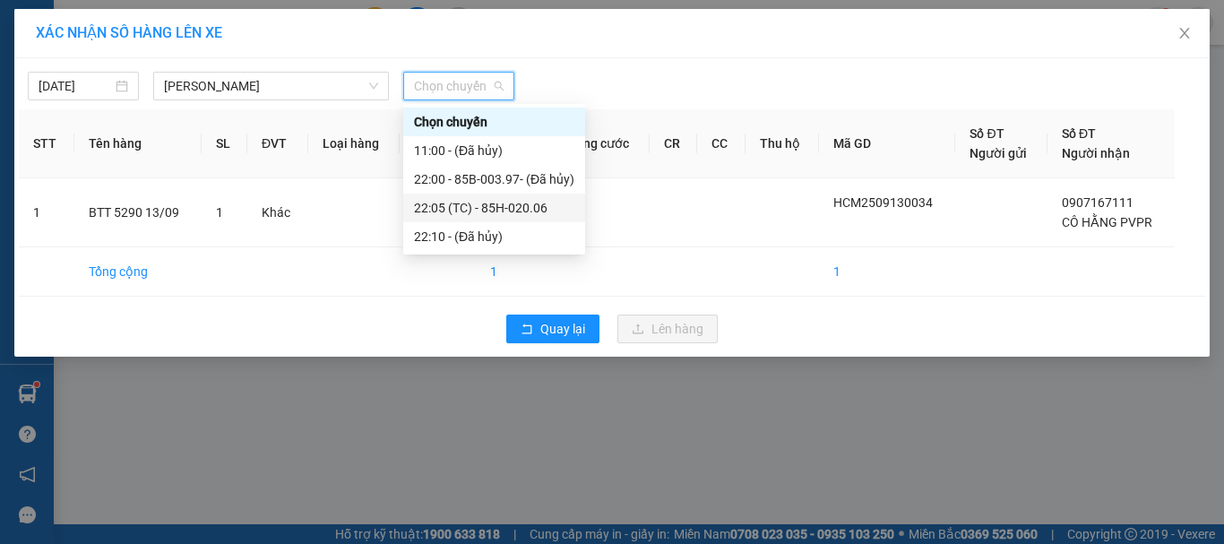
click at [454, 202] on div "22:05 (TC) - 85H-020.06" at bounding box center [494, 208] width 160 height 20
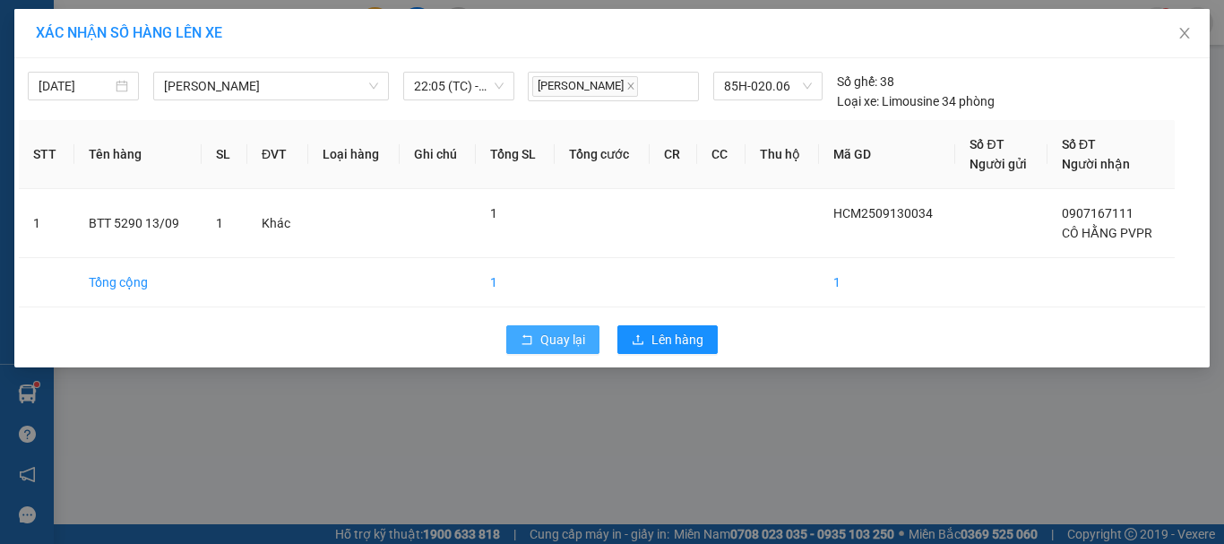
click at [563, 336] on span "Quay lại" at bounding box center [562, 340] width 45 height 20
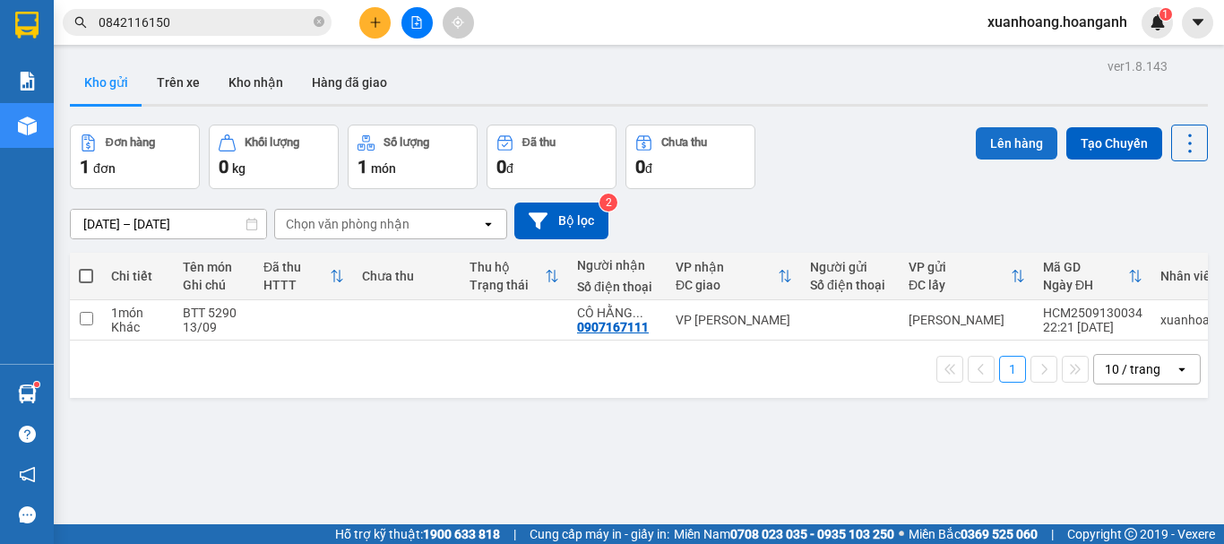
click at [1005, 142] on button "Lên hàng" at bounding box center [1016, 143] width 82 height 32
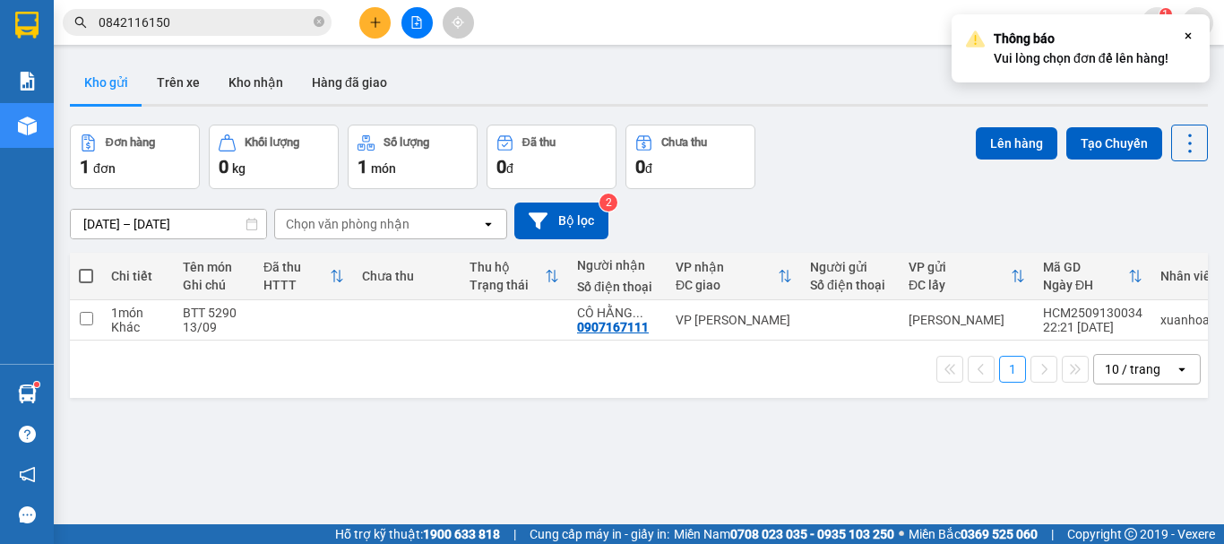
click at [90, 275] on span at bounding box center [86, 276] width 14 height 14
click at [86, 267] on input "checkbox" at bounding box center [86, 267] width 0 height 0
checkbox input "true"
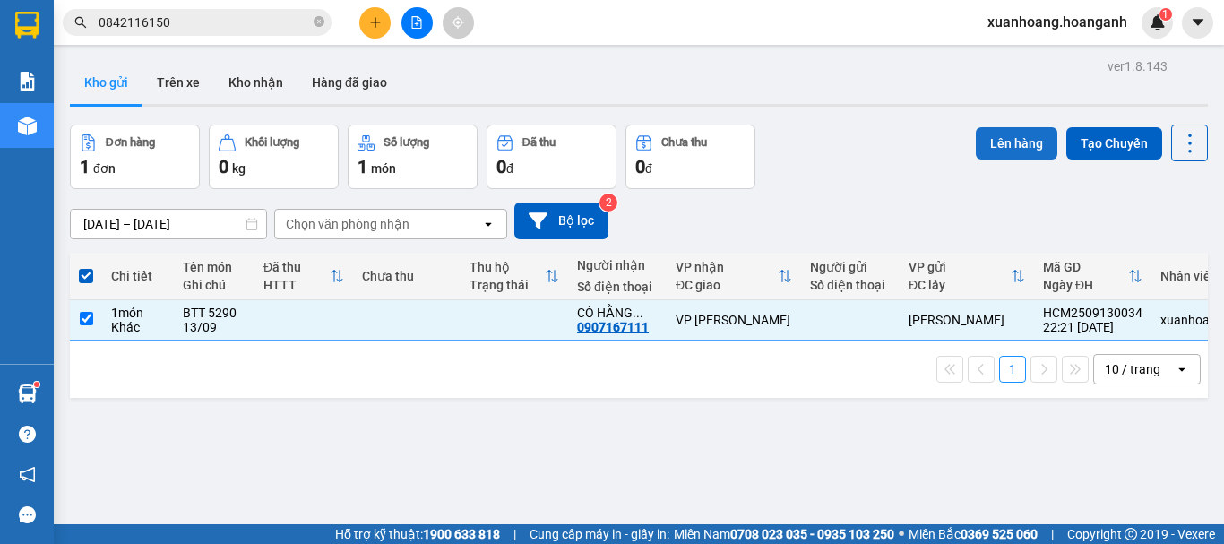
click at [1020, 149] on button "Lên hàng" at bounding box center [1016, 143] width 82 height 32
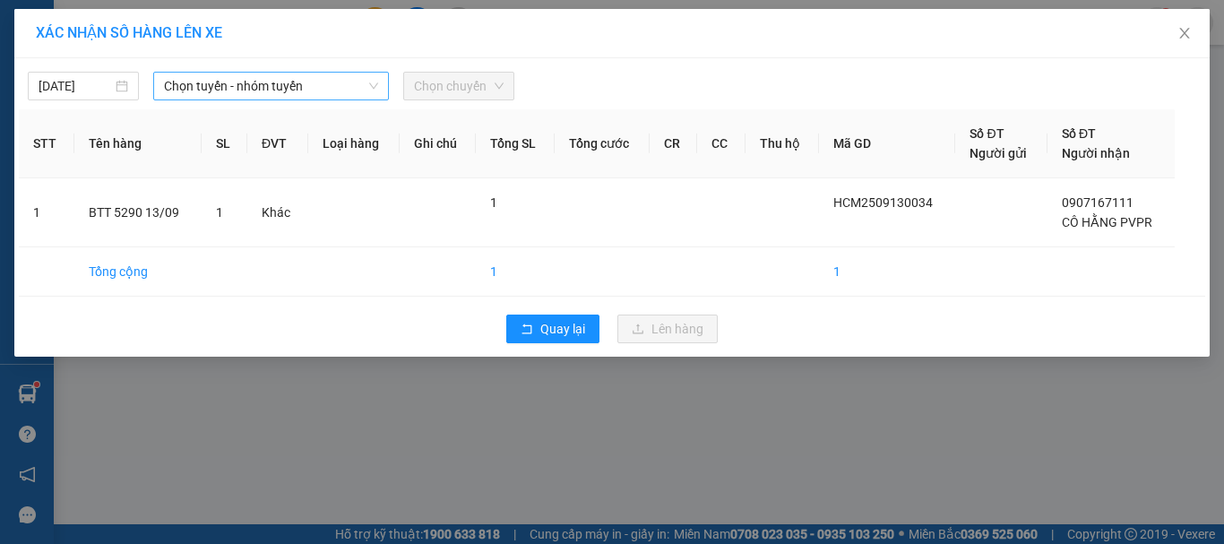
click at [250, 79] on span "Chọn tuyến - nhóm tuyến" at bounding box center [271, 86] width 214 height 27
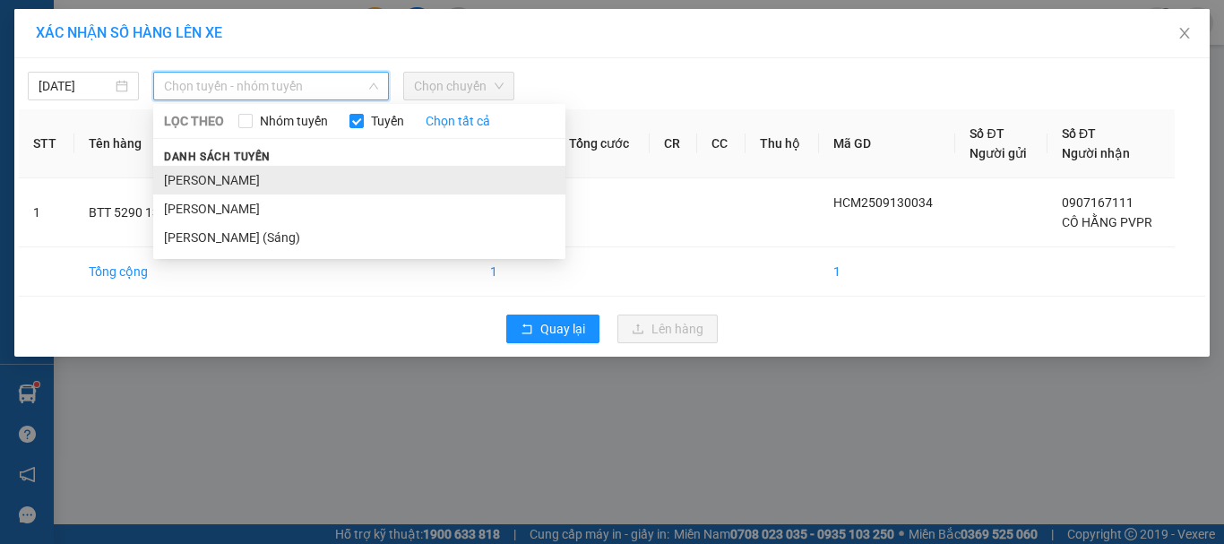
click at [239, 174] on li "[PERSON_NAME]" at bounding box center [359, 180] width 412 height 29
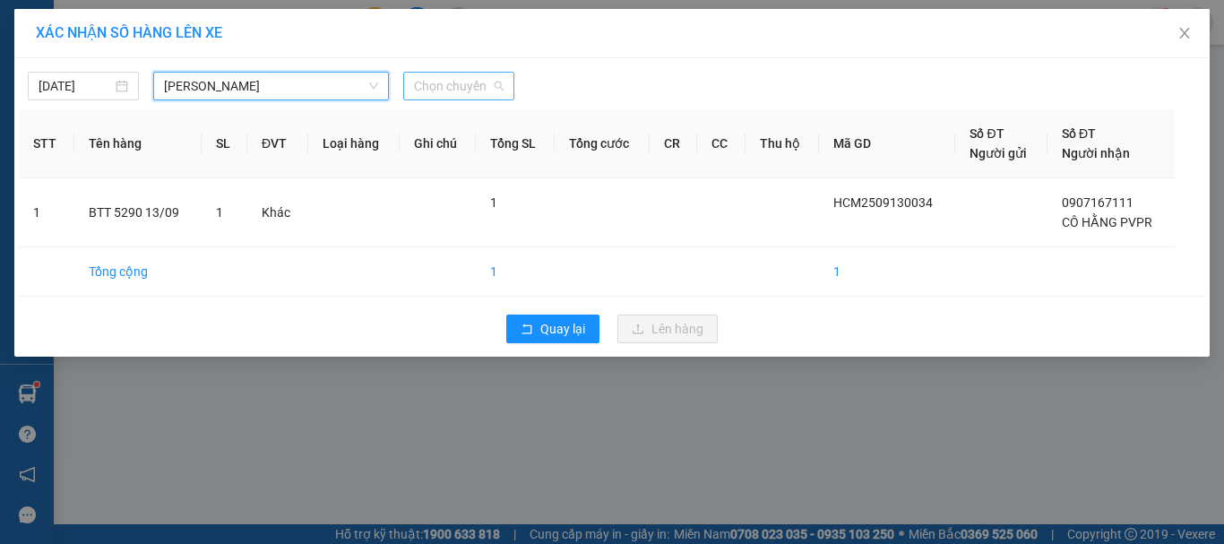
click at [485, 72] on div "Chọn chuyến" at bounding box center [458, 86] width 111 height 29
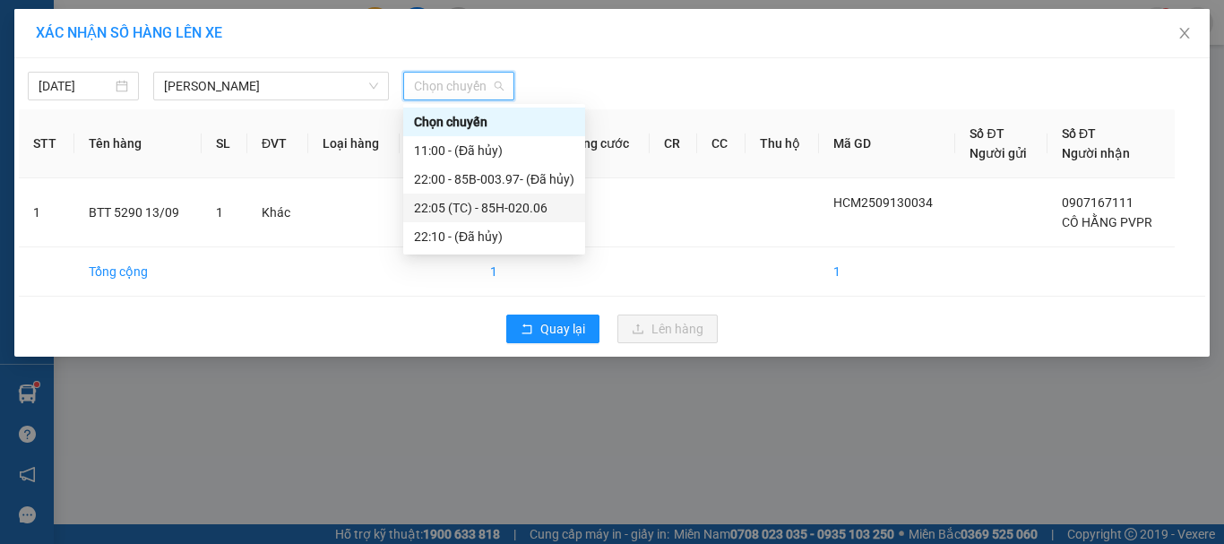
click at [495, 204] on div "22:05 (TC) - 85H-020.06" at bounding box center [494, 208] width 160 height 20
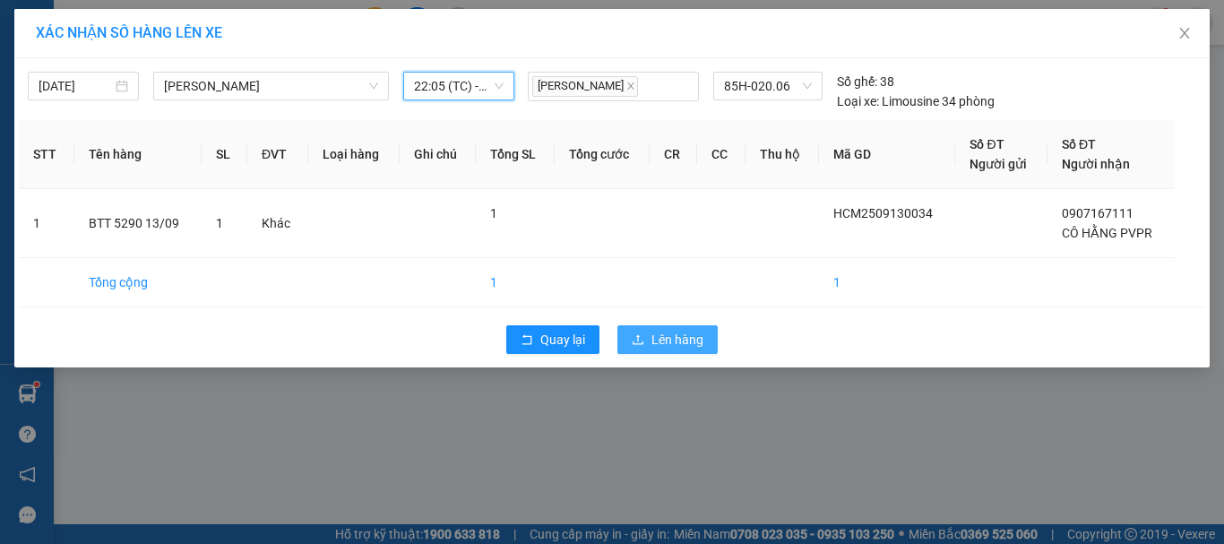
click at [668, 342] on span "Lên hàng" at bounding box center [677, 340] width 52 height 20
